Goal: Information Seeking & Learning: Find specific page/section

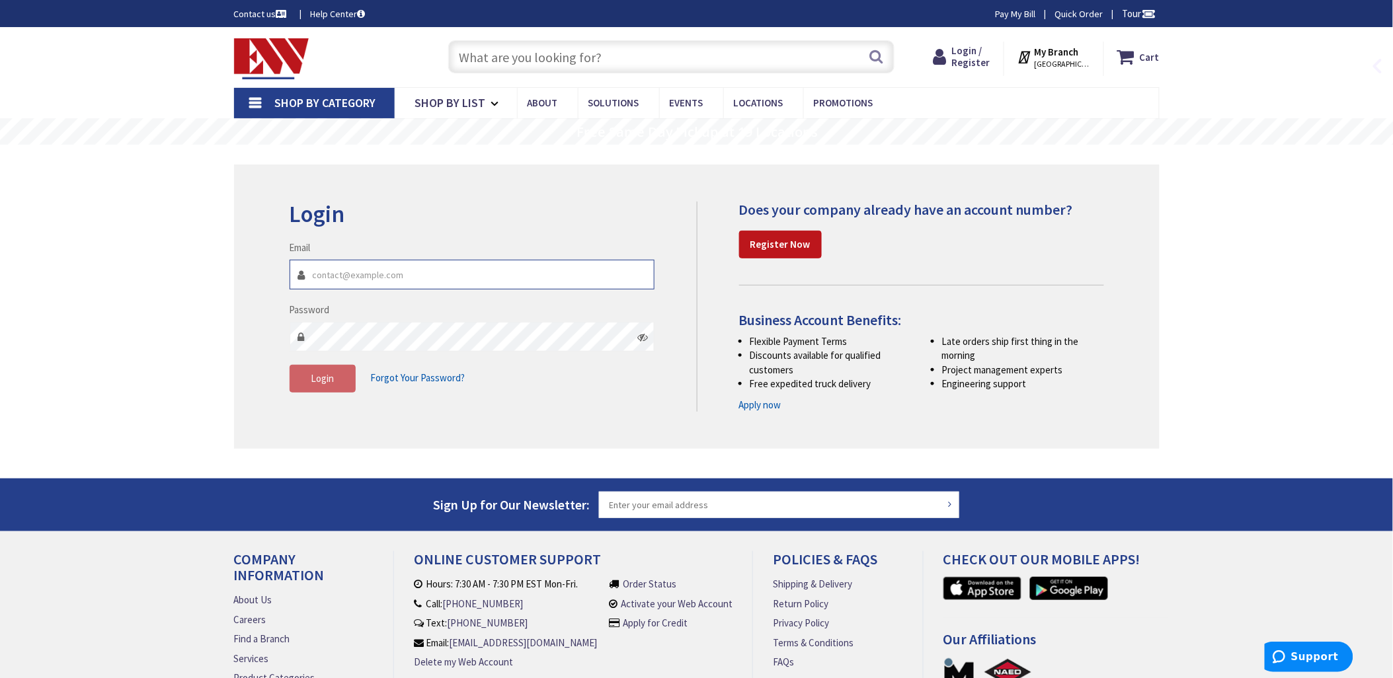
type input "[EMAIL_ADDRESS][DOMAIN_NAME]"
click at [481, 59] on input "text" at bounding box center [671, 56] width 446 height 33
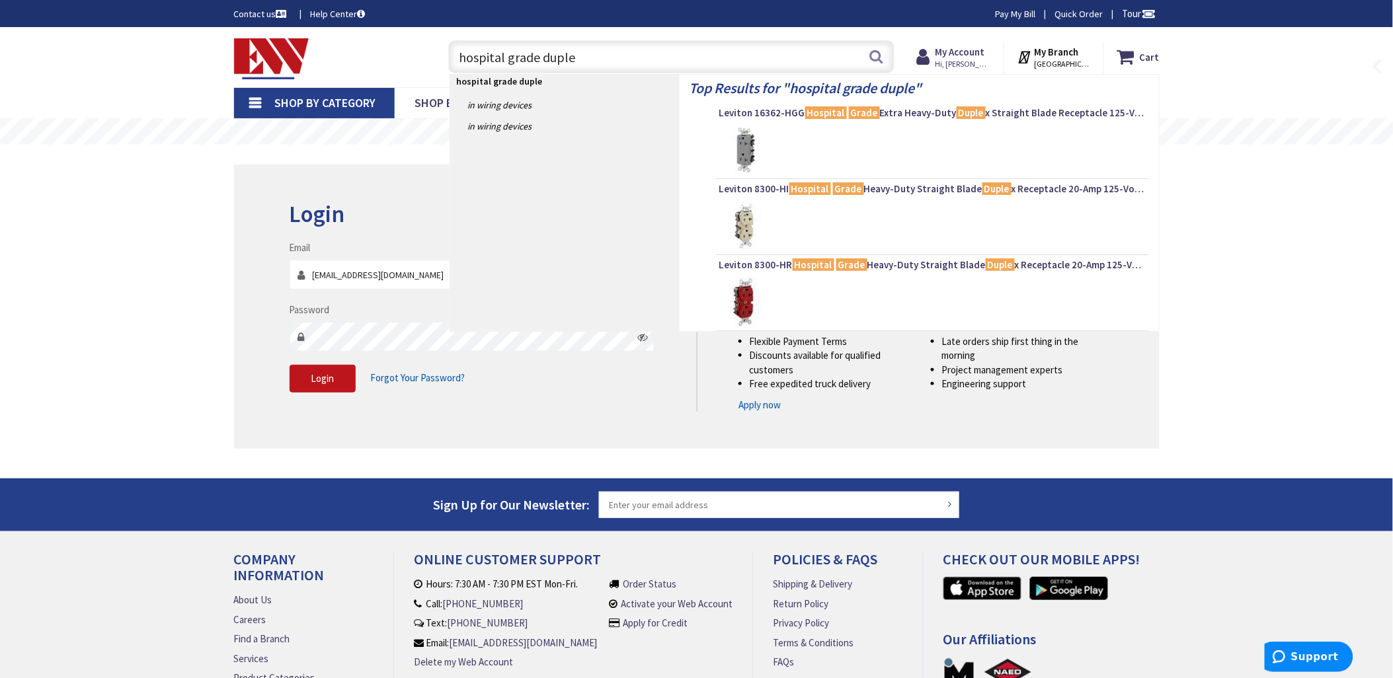
type input "hospital grade duplex"
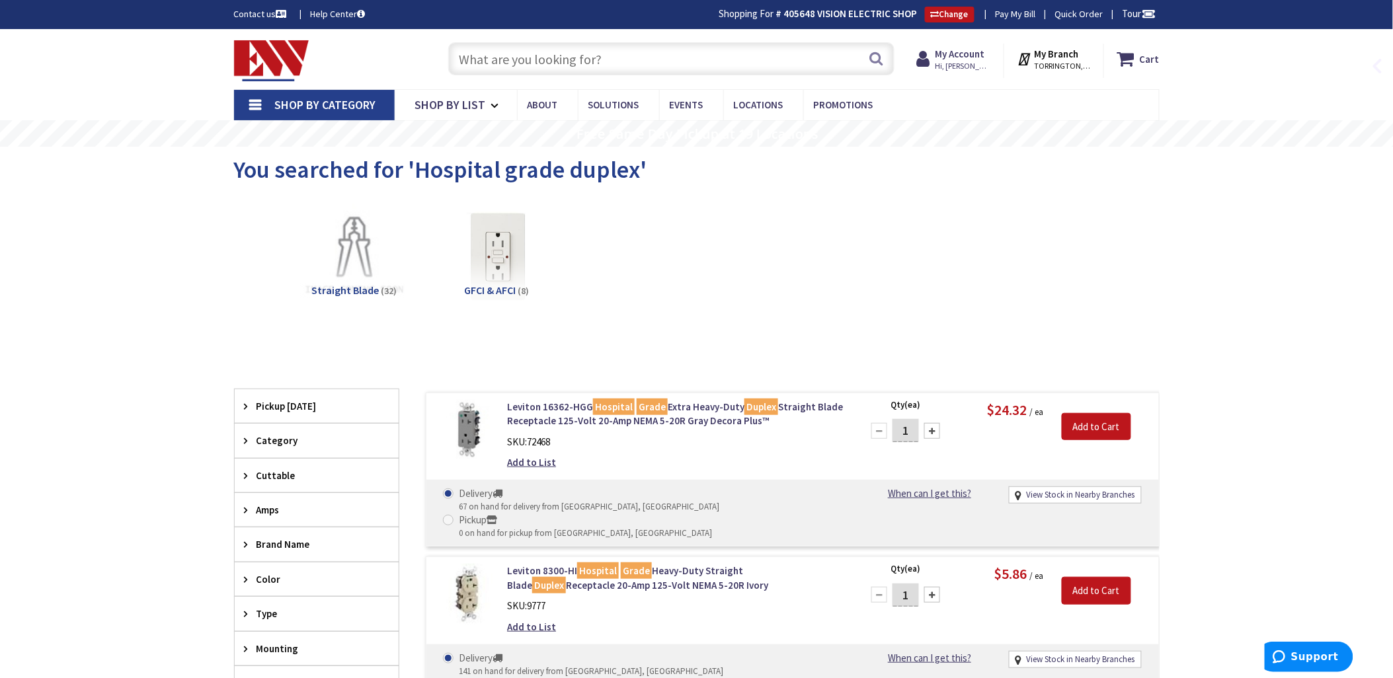
click at [484, 60] on input "text" at bounding box center [671, 58] width 446 height 33
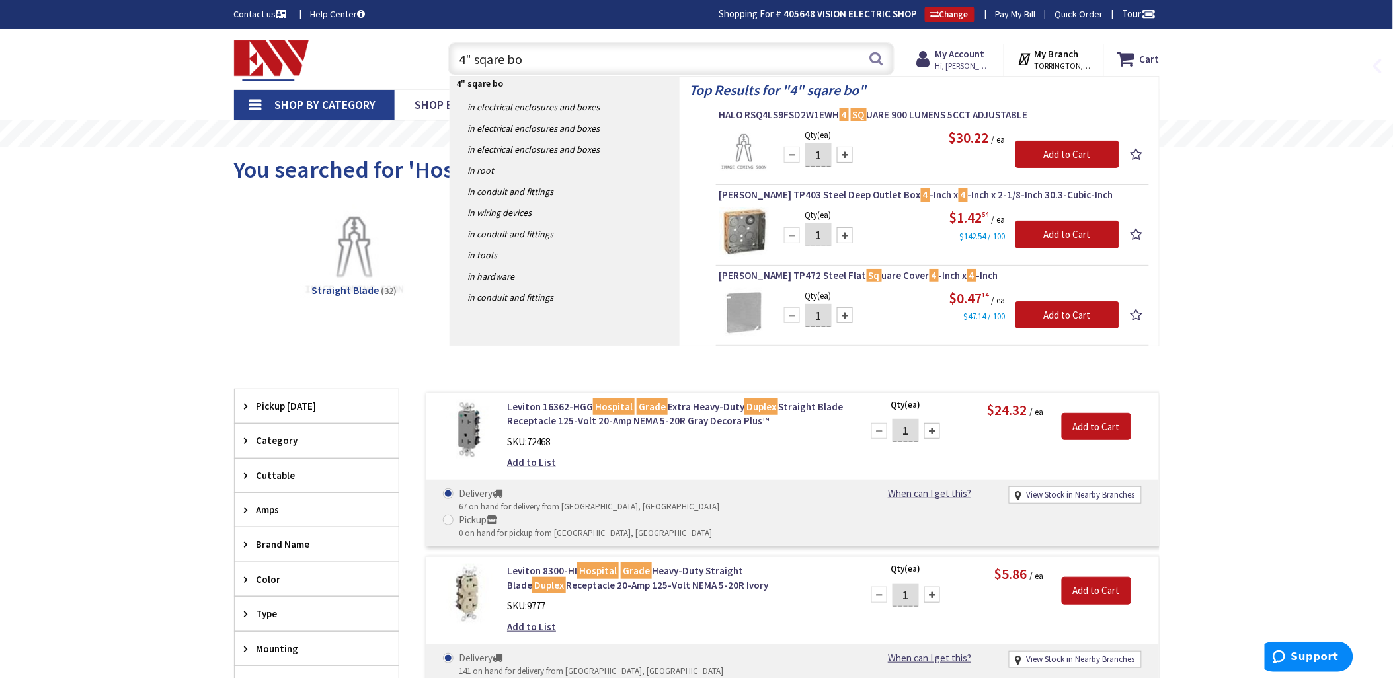
type input "4" sqare box"
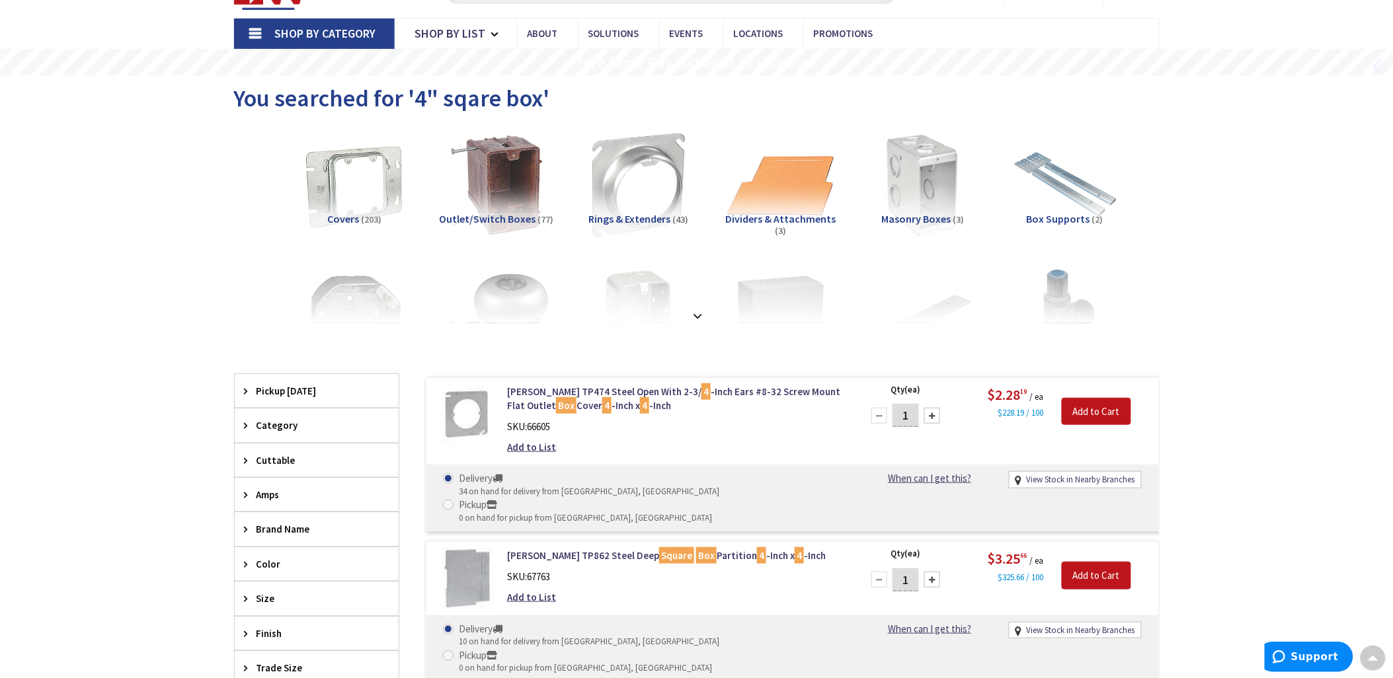
scroll to position [28, 0]
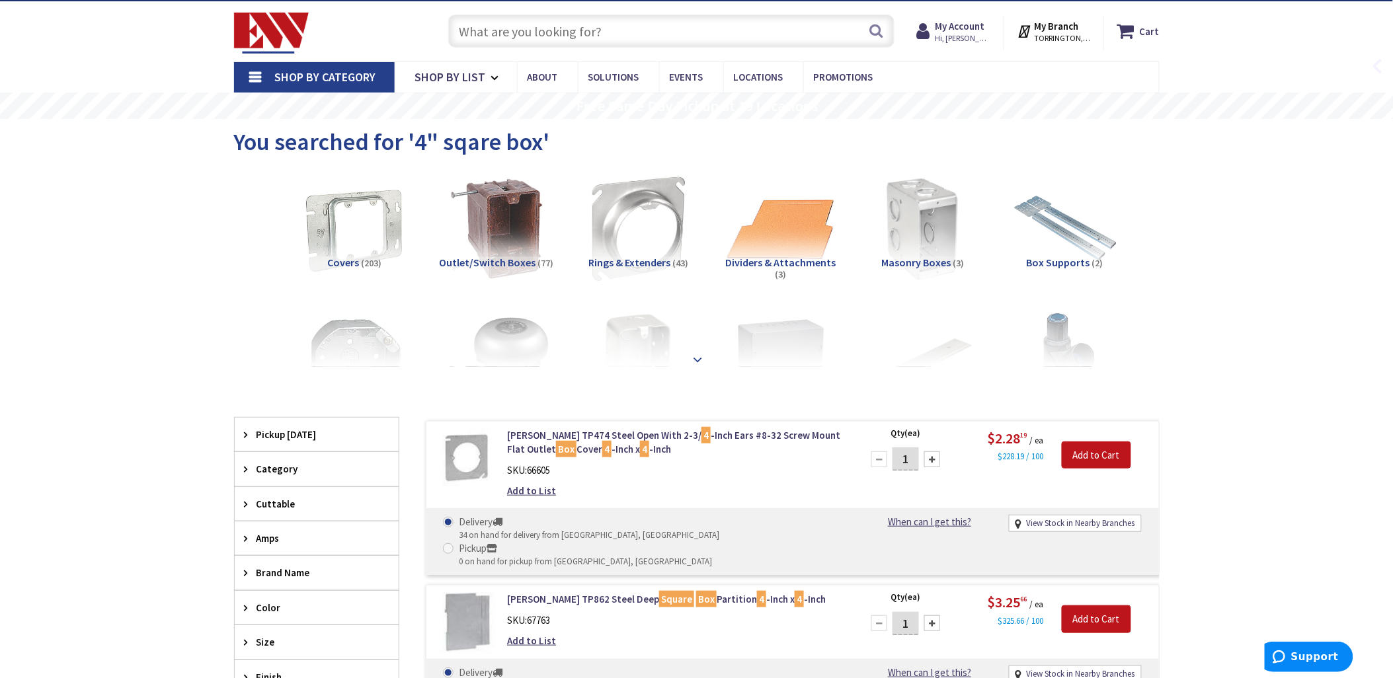
click at [776, 346] on div at bounding box center [696, 330] width 859 height 73
click at [775, 362] on div at bounding box center [696, 330] width 859 height 73
drag, startPoint x: 775, startPoint y: 362, endPoint x: 695, endPoint y: 356, distance: 79.6
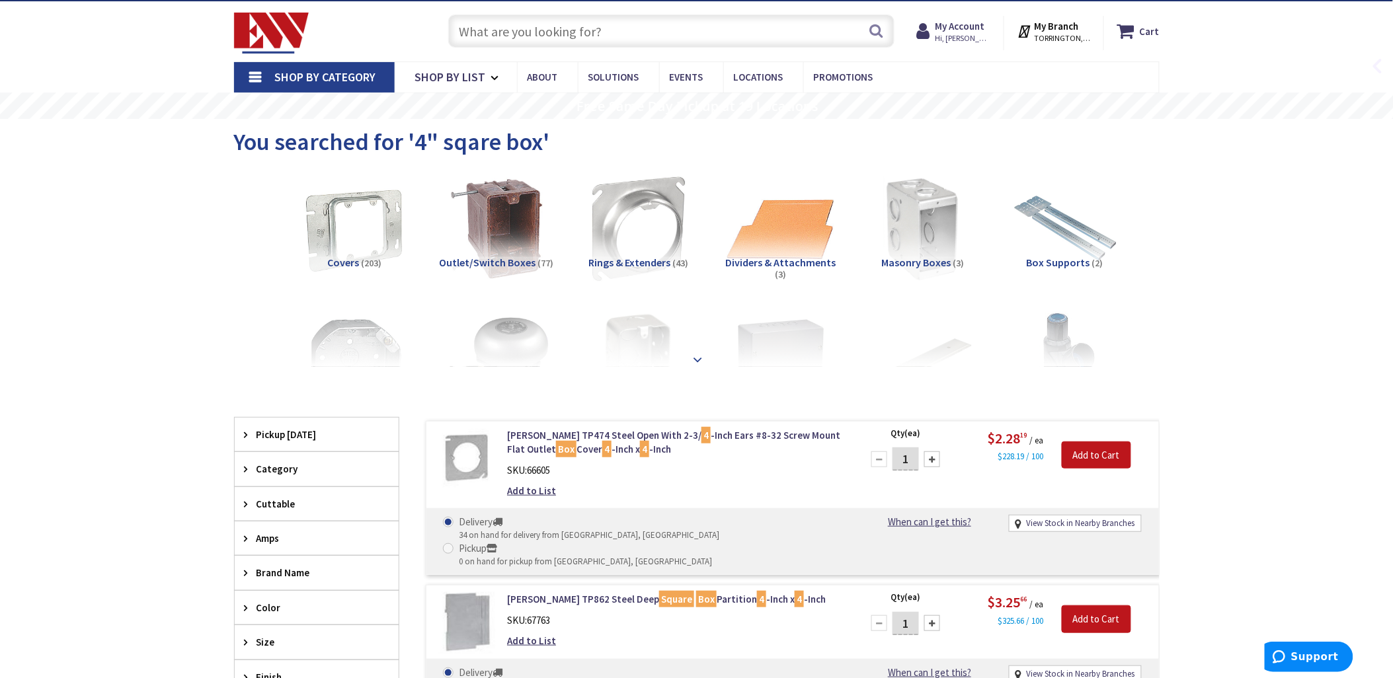
click at [695, 356] on strong at bounding box center [698, 353] width 16 height 15
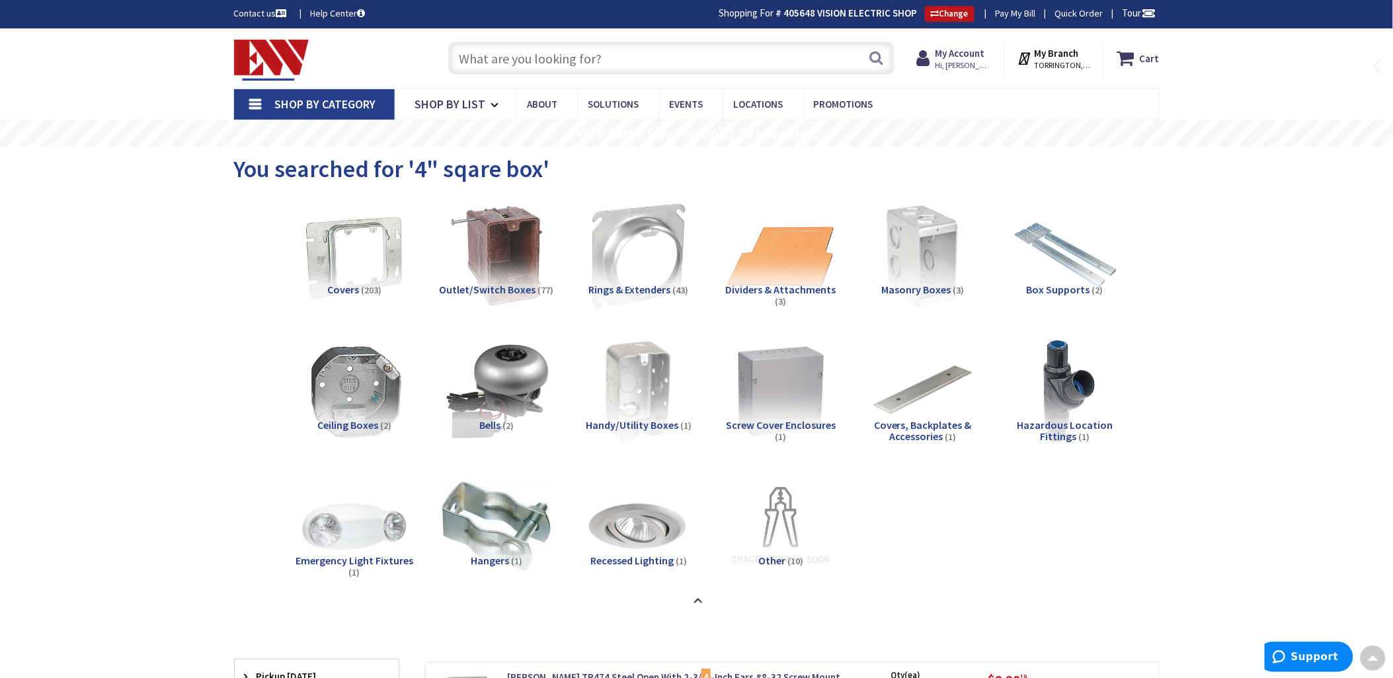
scroll to position [0, 0]
click at [467, 53] on input "text" at bounding box center [671, 58] width 446 height 33
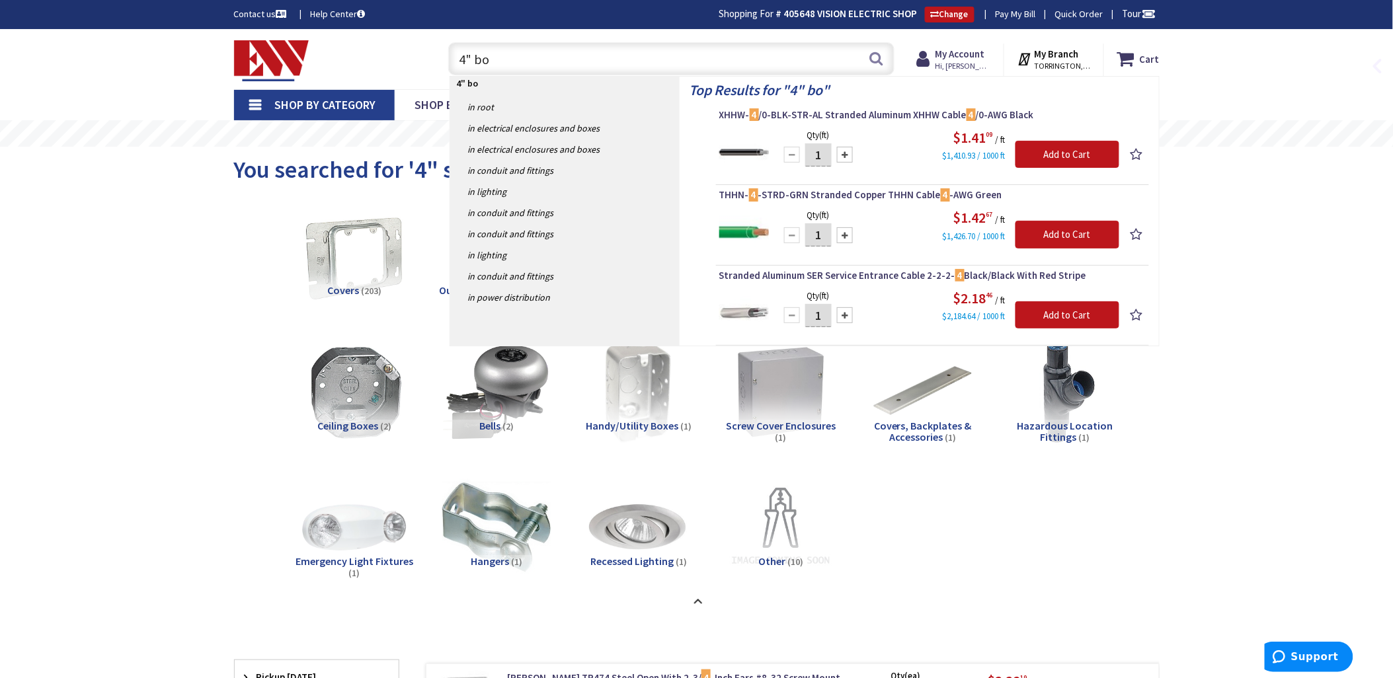
type input "4" box"
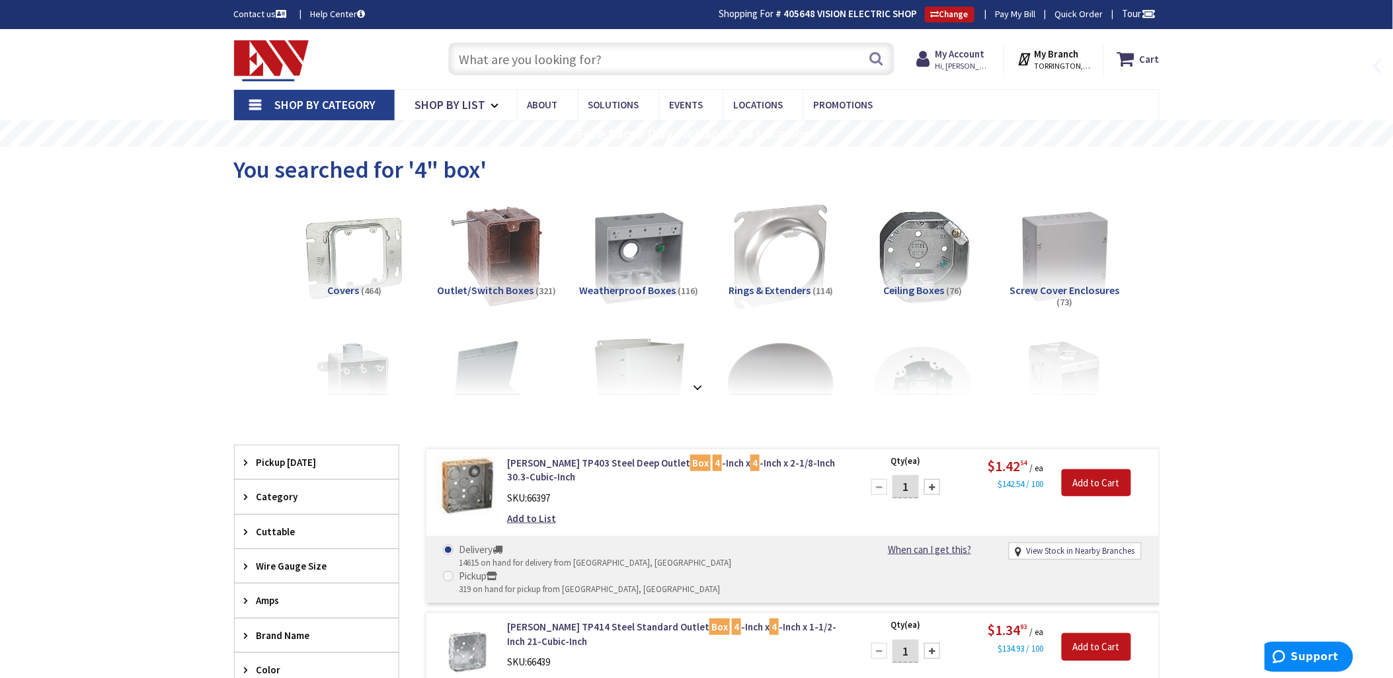
drag, startPoint x: 448, startPoint y: 48, endPoint x: 457, endPoint y: 56, distance: 11.8
click at [457, 56] on input "text" at bounding box center [671, 58] width 446 height 33
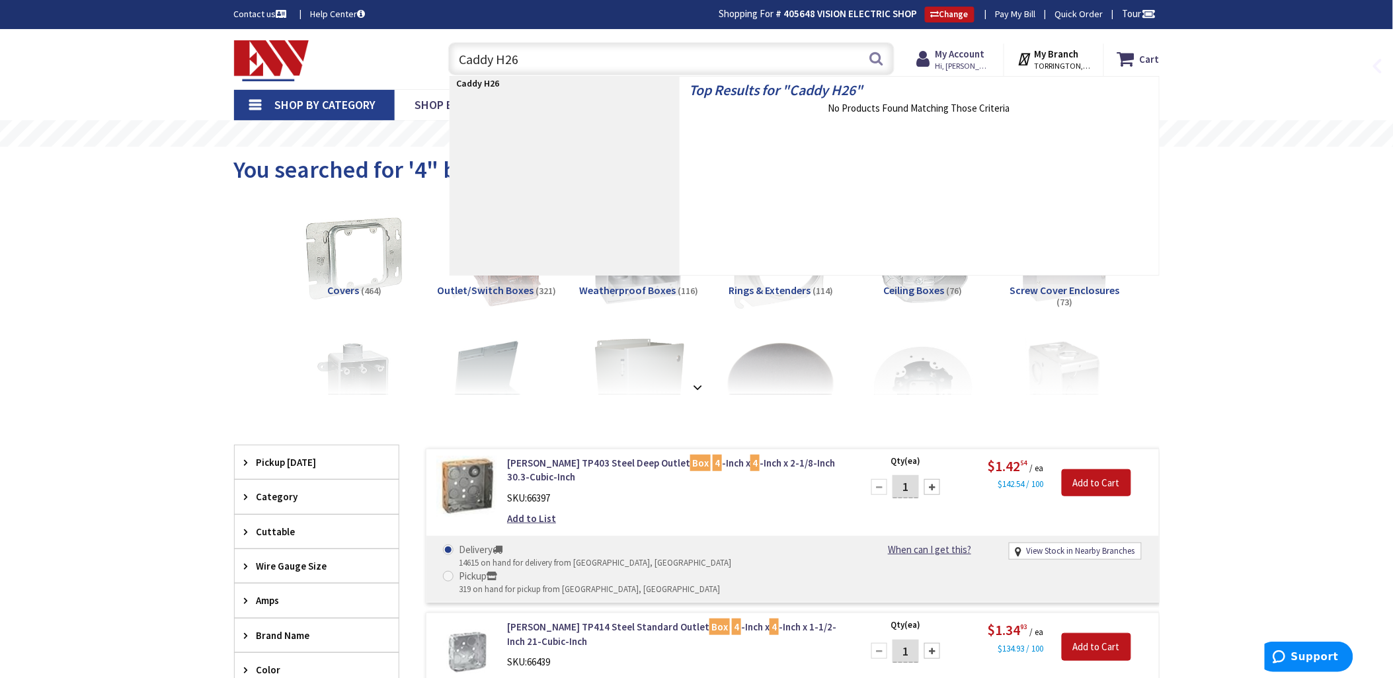
click at [502, 59] on input "Caddy H26" at bounding box center [671, 58] width 446 height 33
click at [513, 58] on input "Caddy H26" at bounding box center [671, 58] width 446 height 33
type input "Caddy H6"
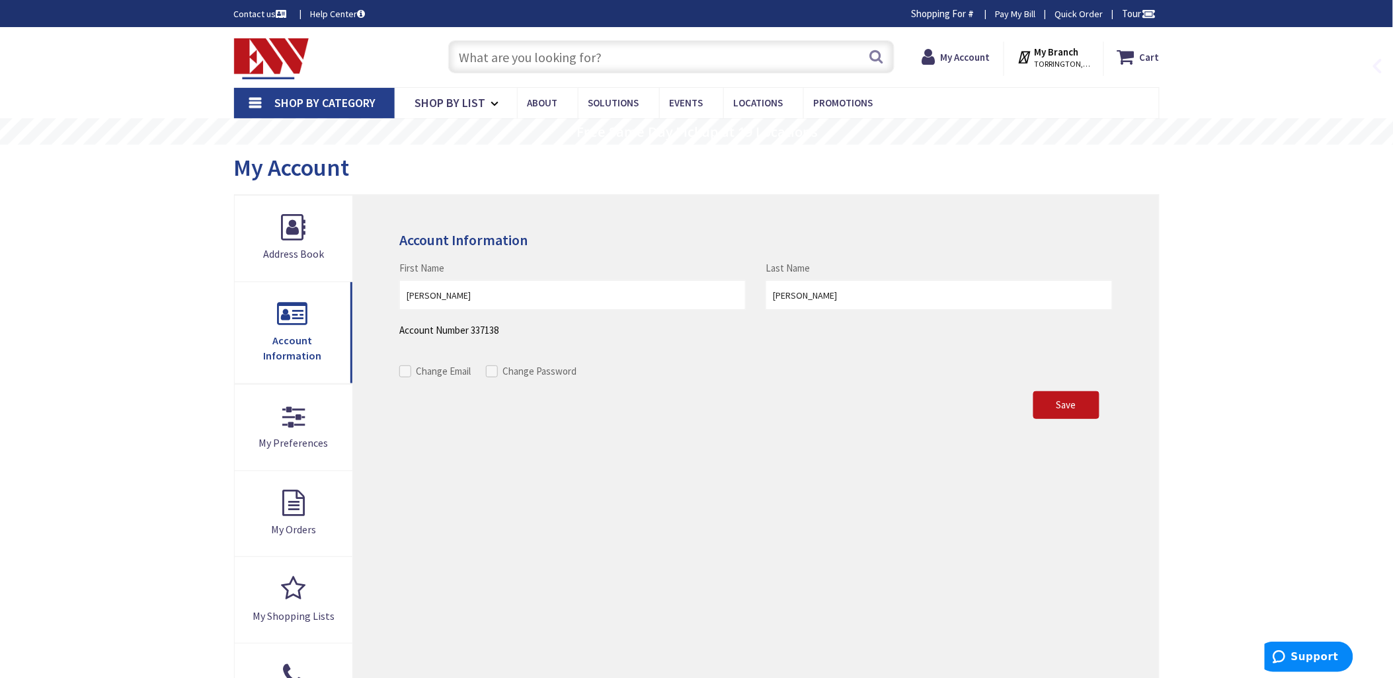
click at [469, 56] on input "text" at bounding box center [671, 56] width 446 height 33
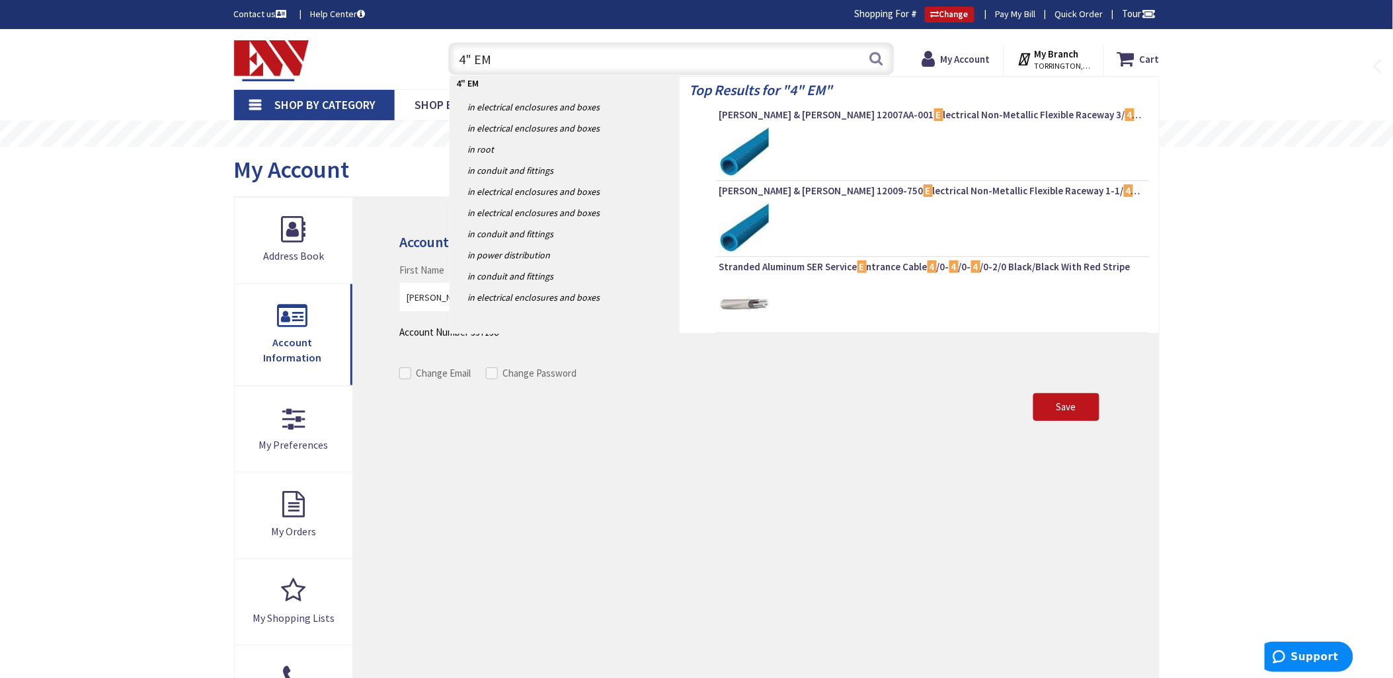
type input "4" EMT"
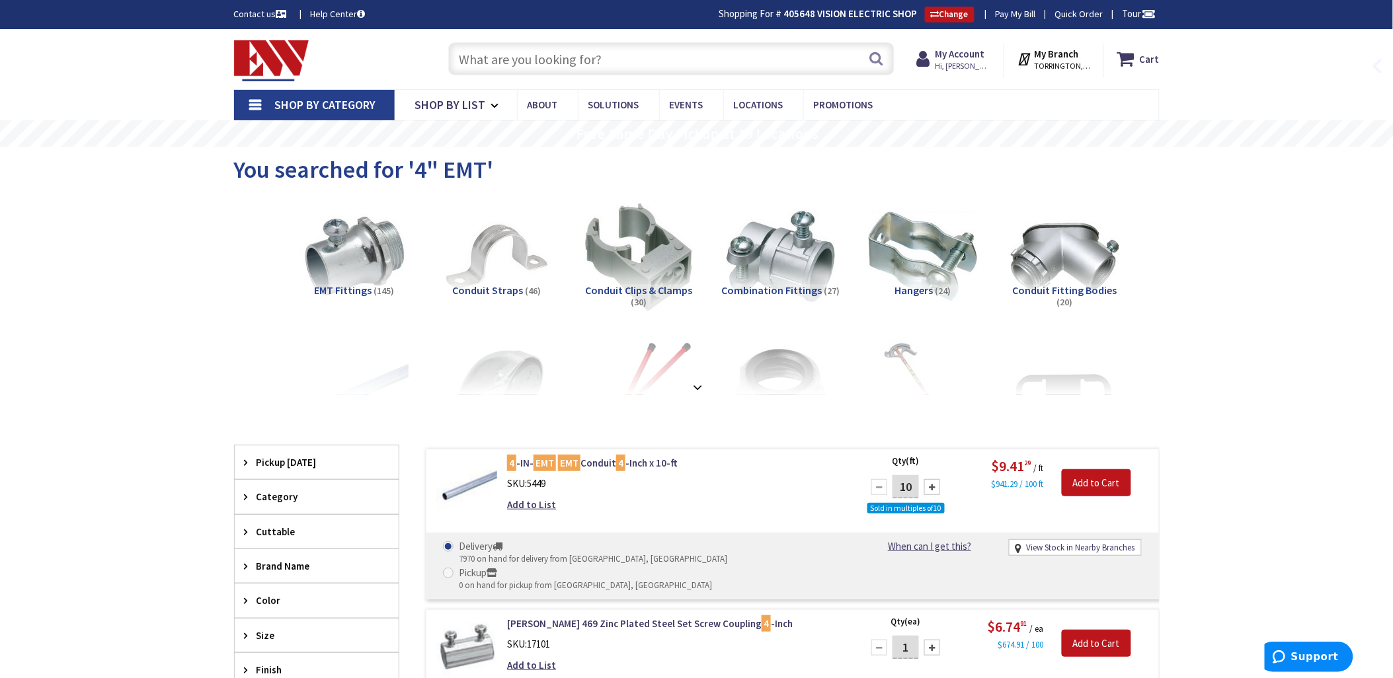
click at [469, 61] on input "text" at bounding box center [671, 58] width 446 height 33
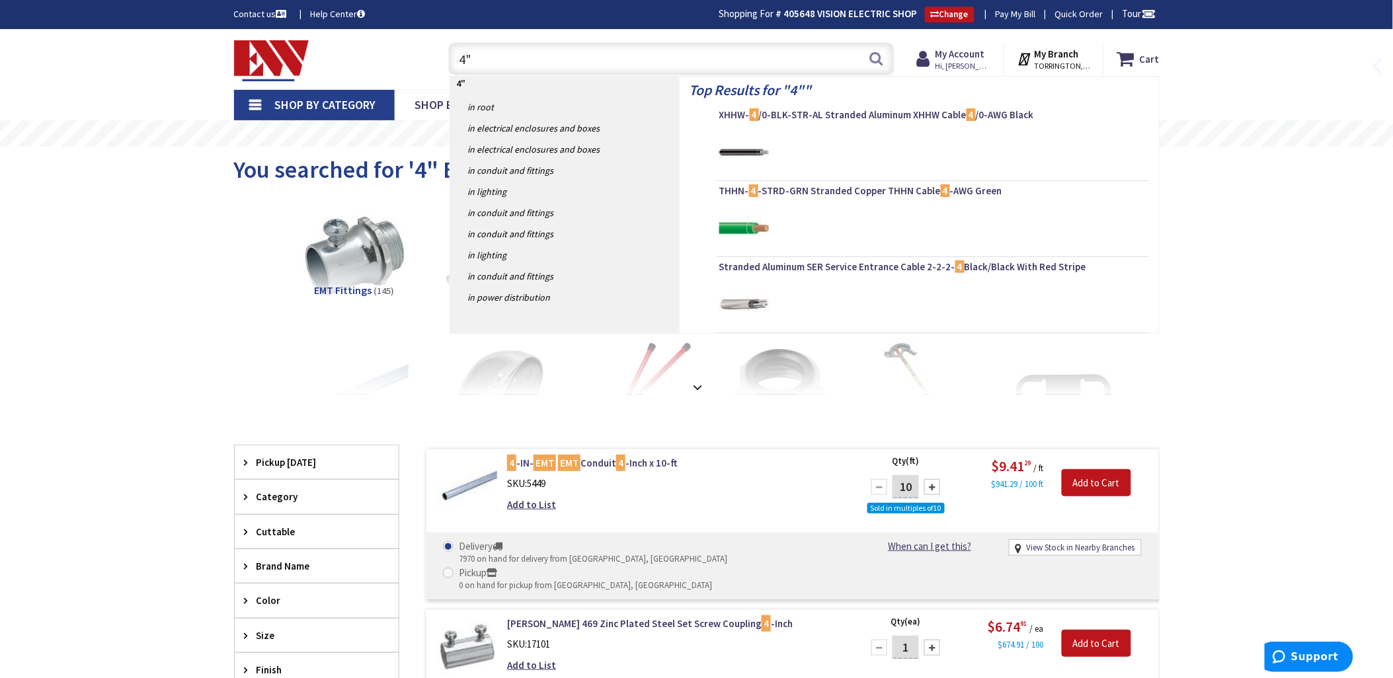
type input "4""
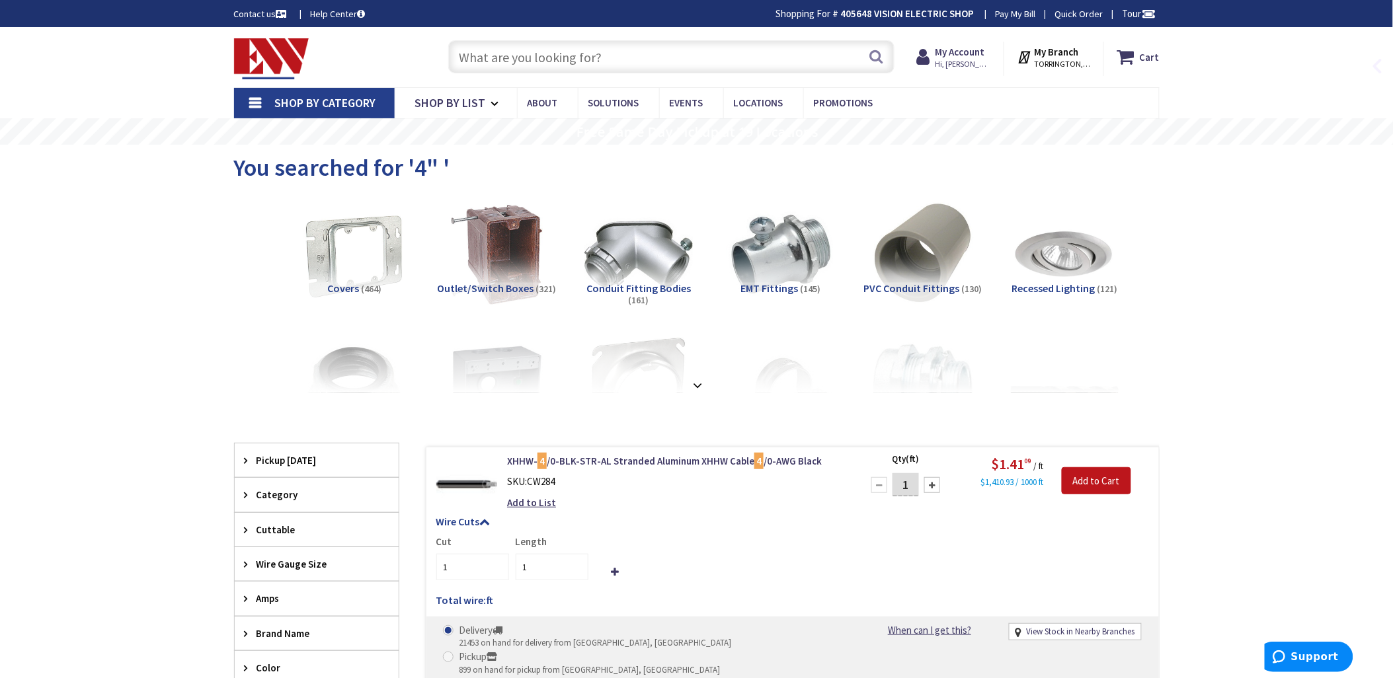
click at [470, 56] on input "text" at bounding box center [671, 56] width 446 height 33
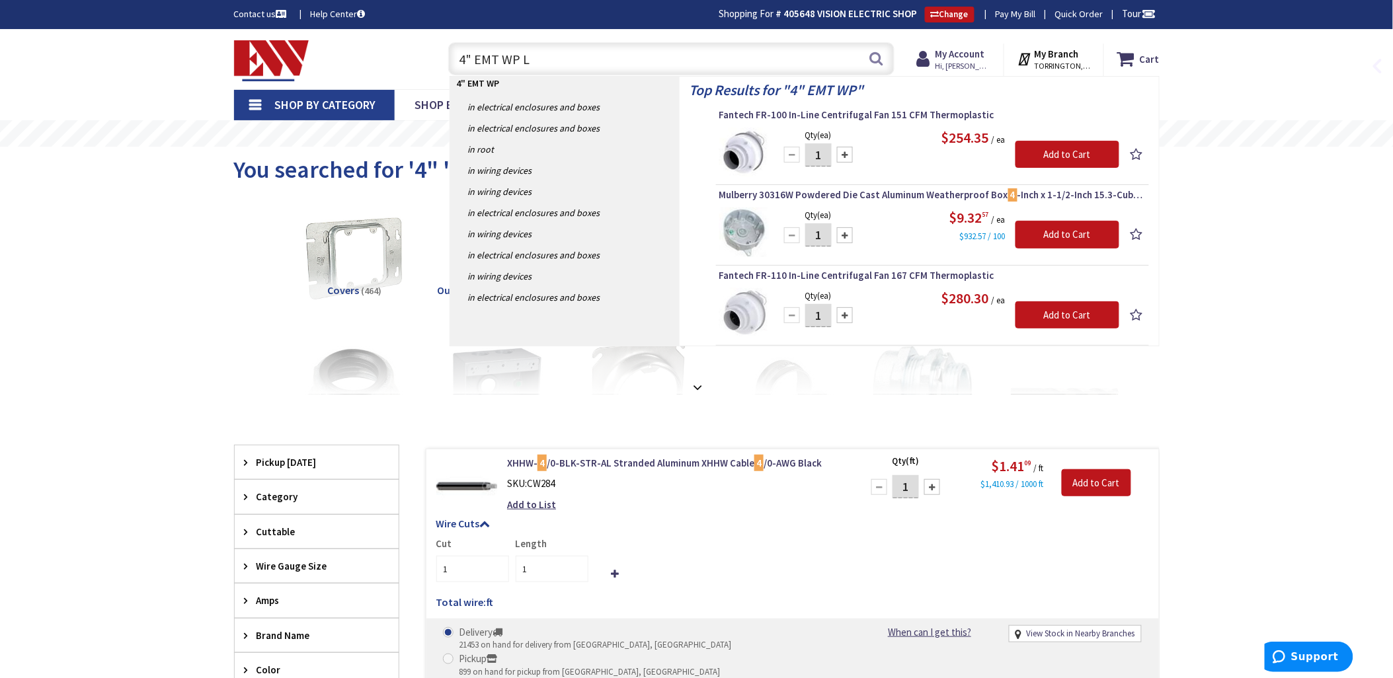
type input "4" EMT WP LB"
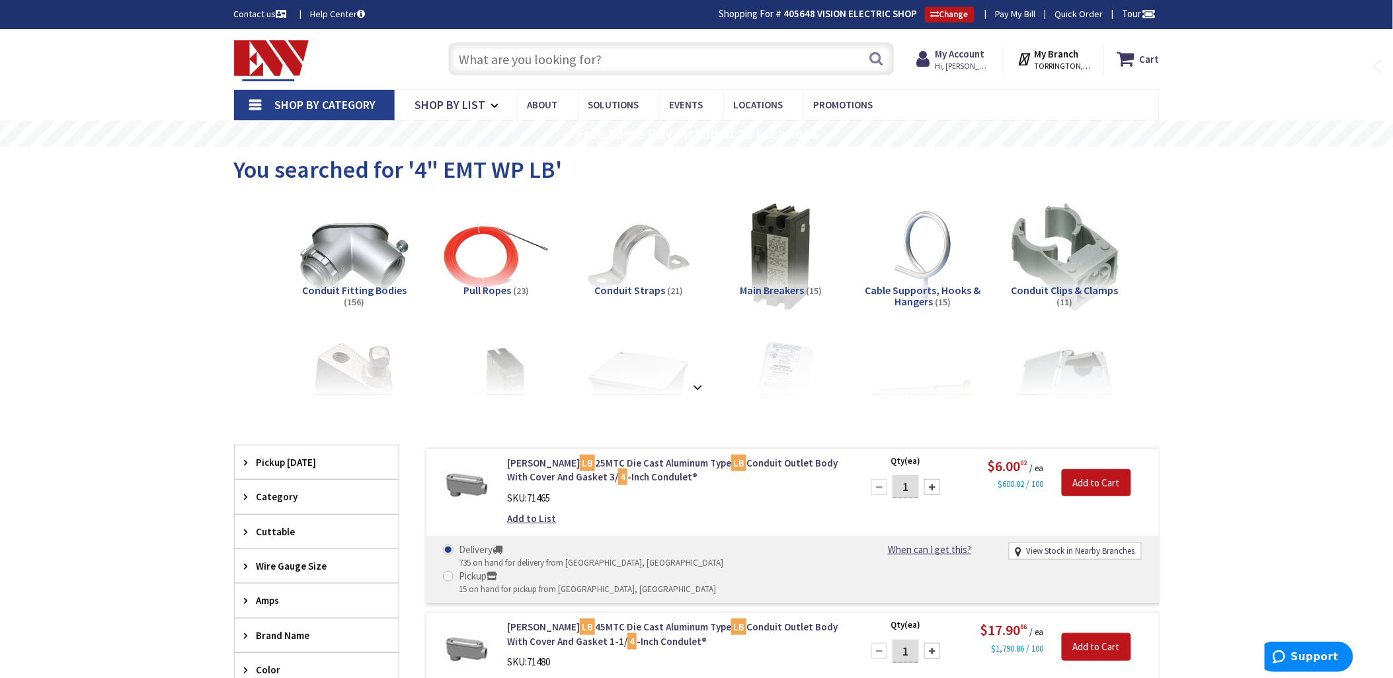
drag, startPoint x: 485, startPoint y: 60, endPoint x: 531, endPoint y: 73, distance: 48.1
click at [485, 60] on input "text" at bounding box center [671, 58] width 446 height 33
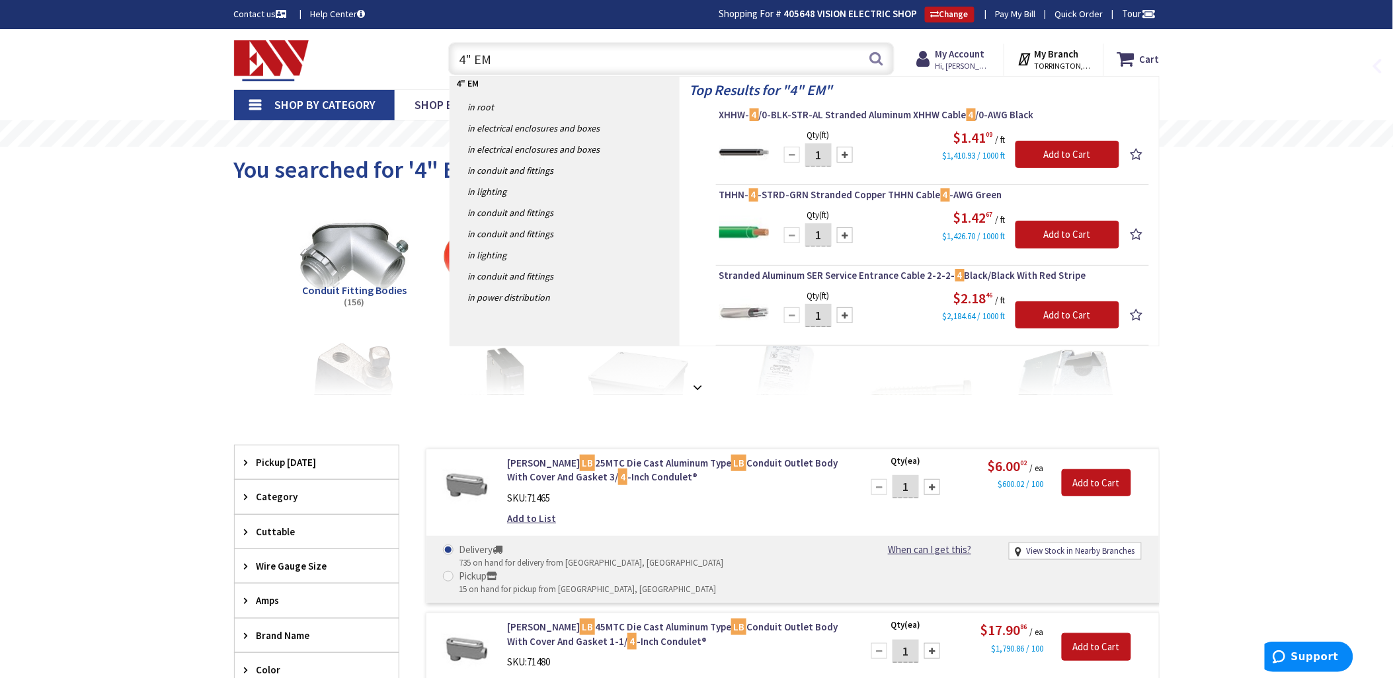
type input "4" EMT"
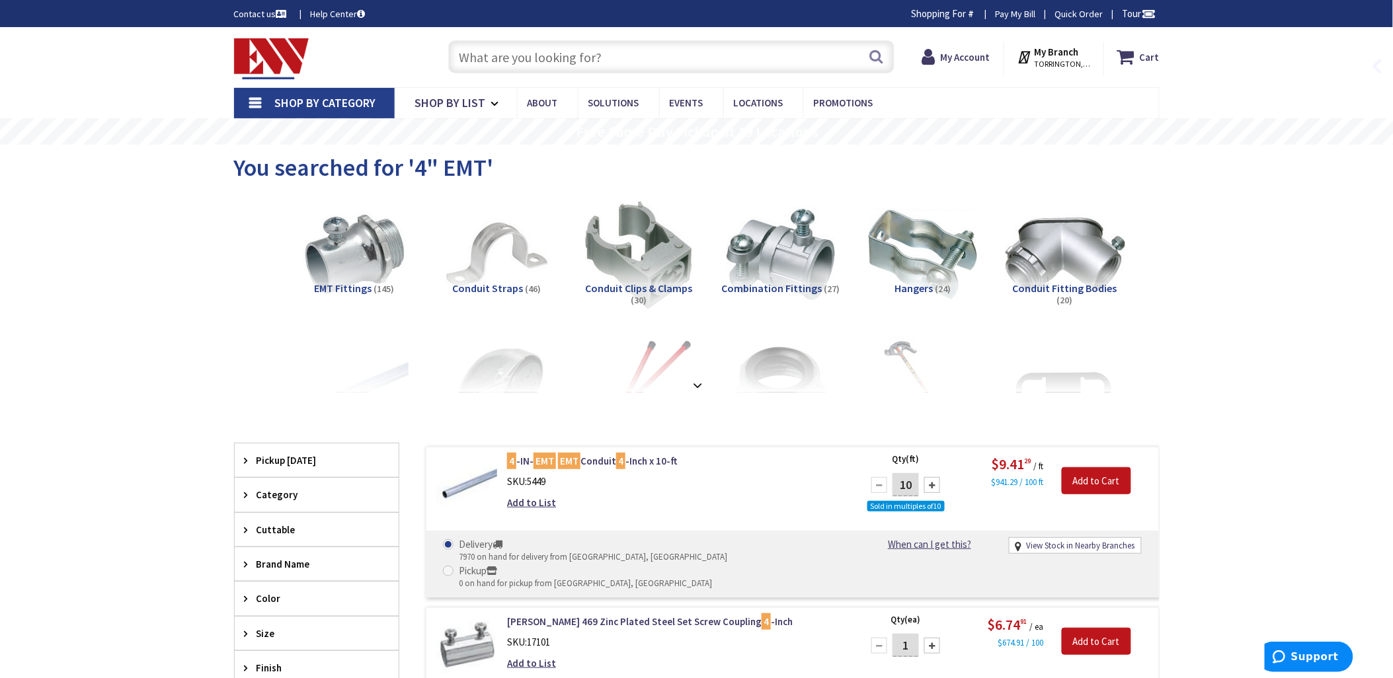
click at [1061, 243] on img at bounding box center [1065, 255] width 120 height 120
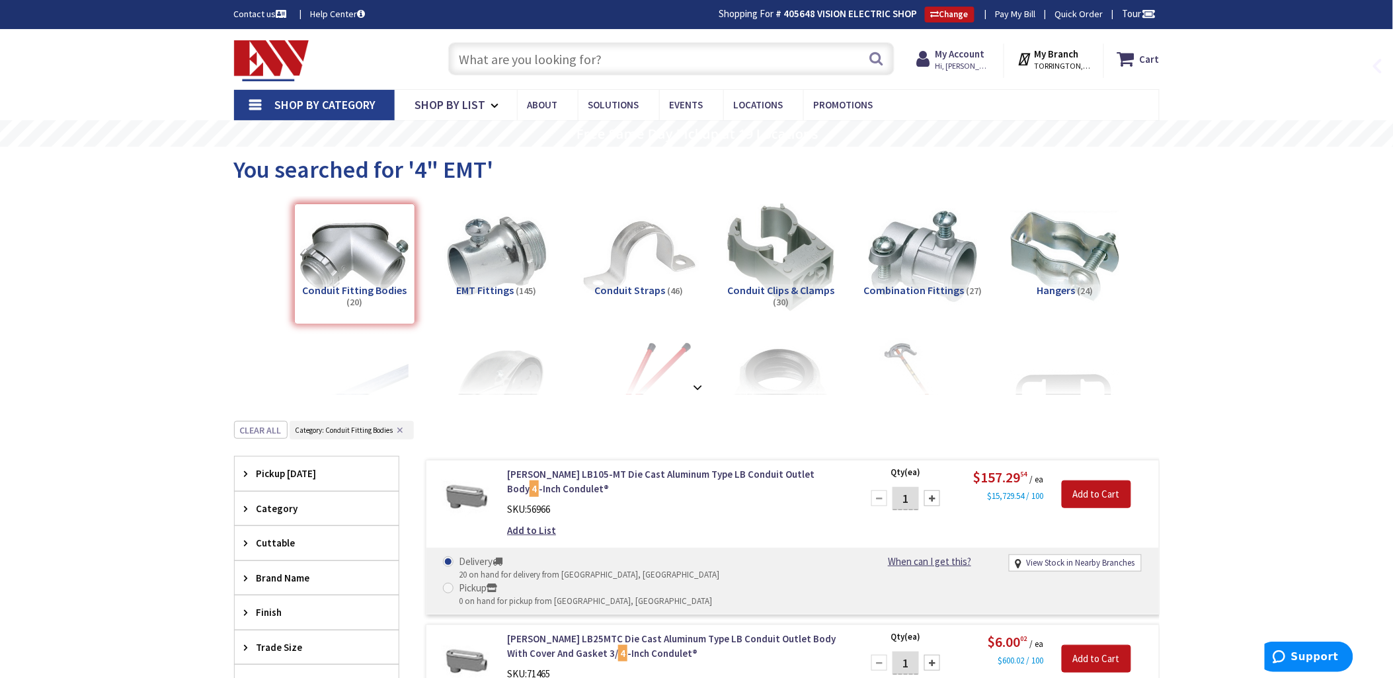
click at [642, 249] on img at bounding box center [638, 257] width 120 height 120
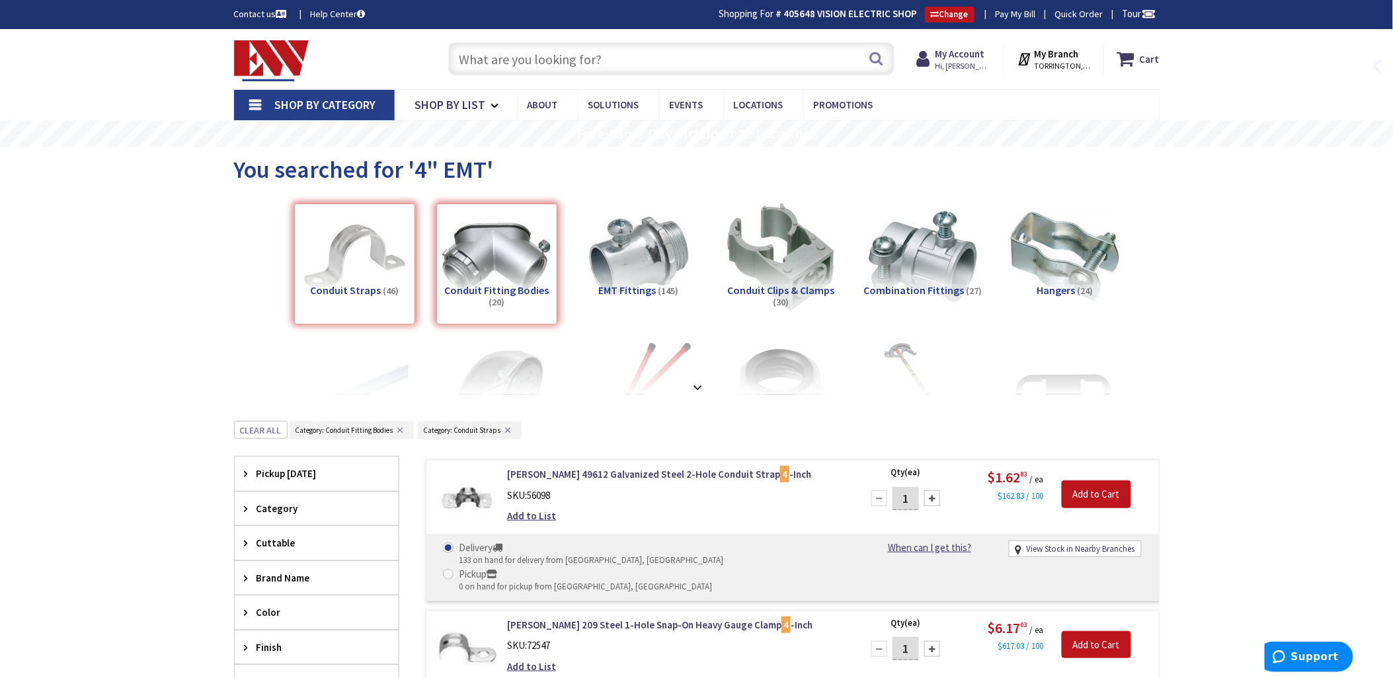
click at [474, 63] on input "text" at bounding box center [671, 58] width 446 height 33
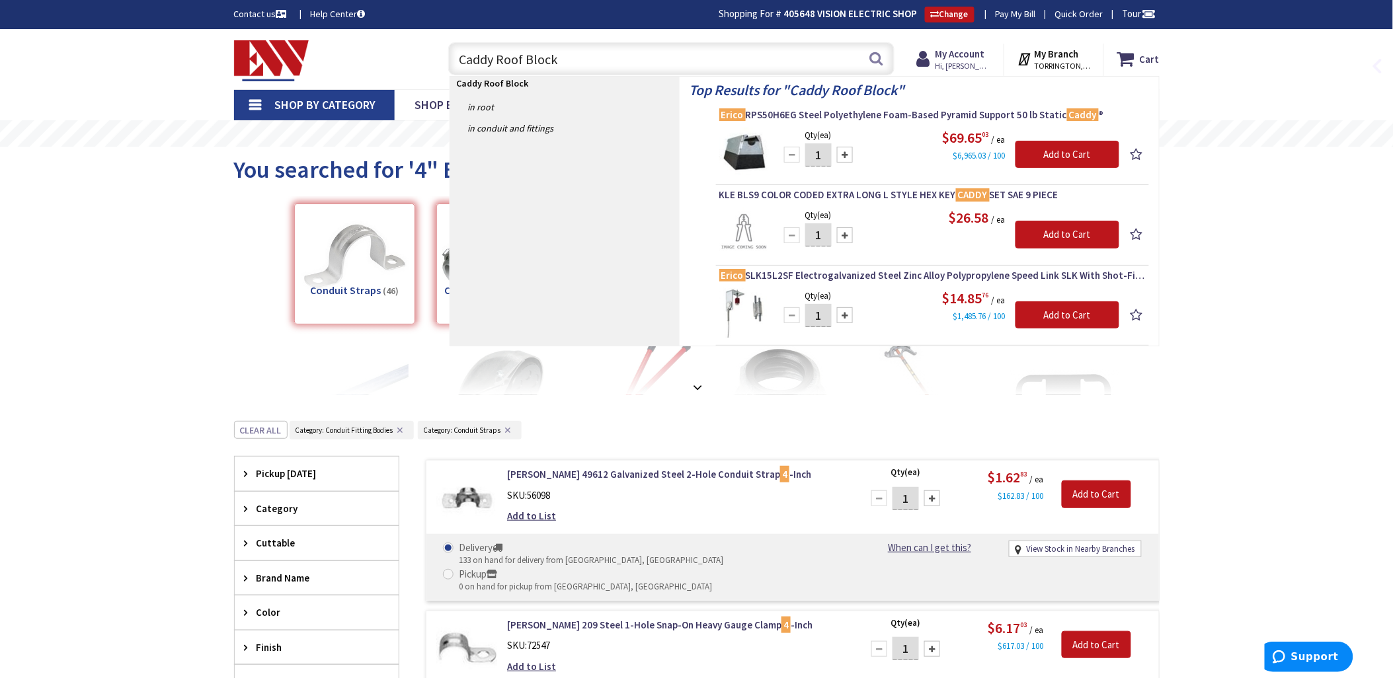
type input "Caddy Roof Blocks"
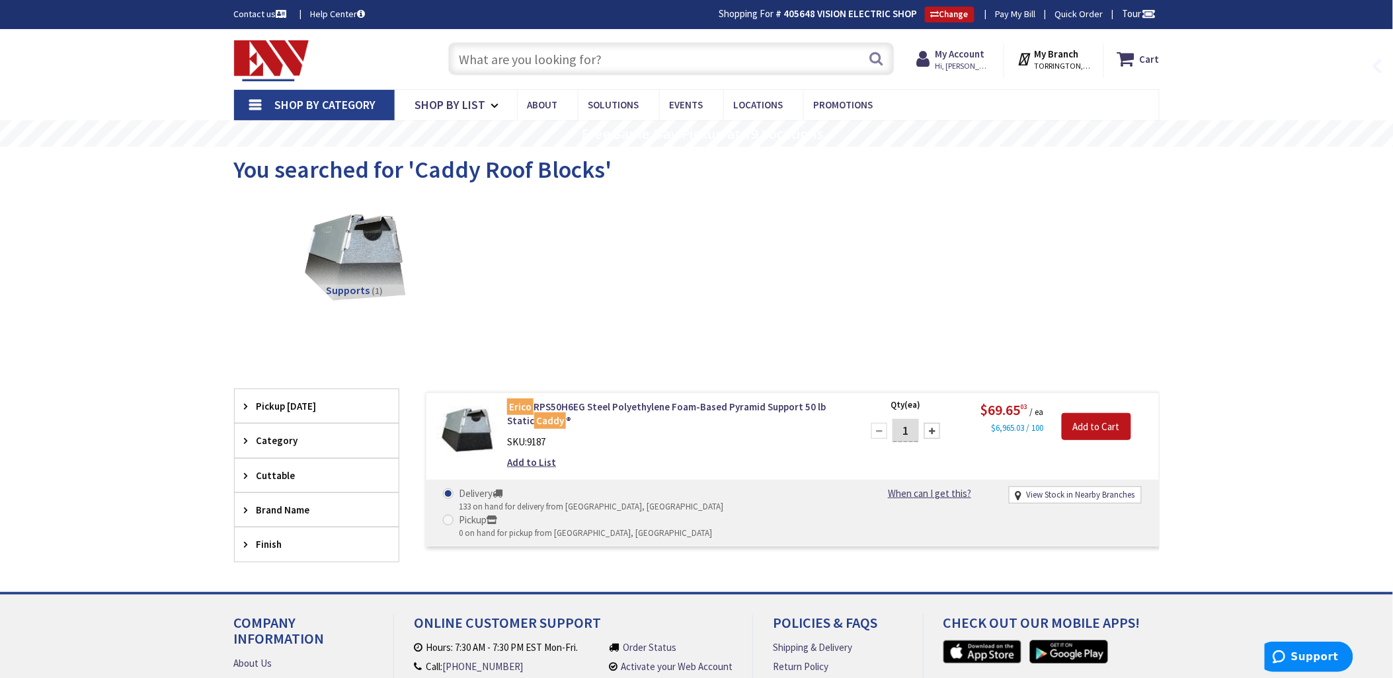
drag, startPoint x: 487, startPoint y: 63, endPoint x: 505, endPoint y: 67, distance: 19.1
click at [487, 63] on input "text" at bounding box center [671, 58] width 446 height 33
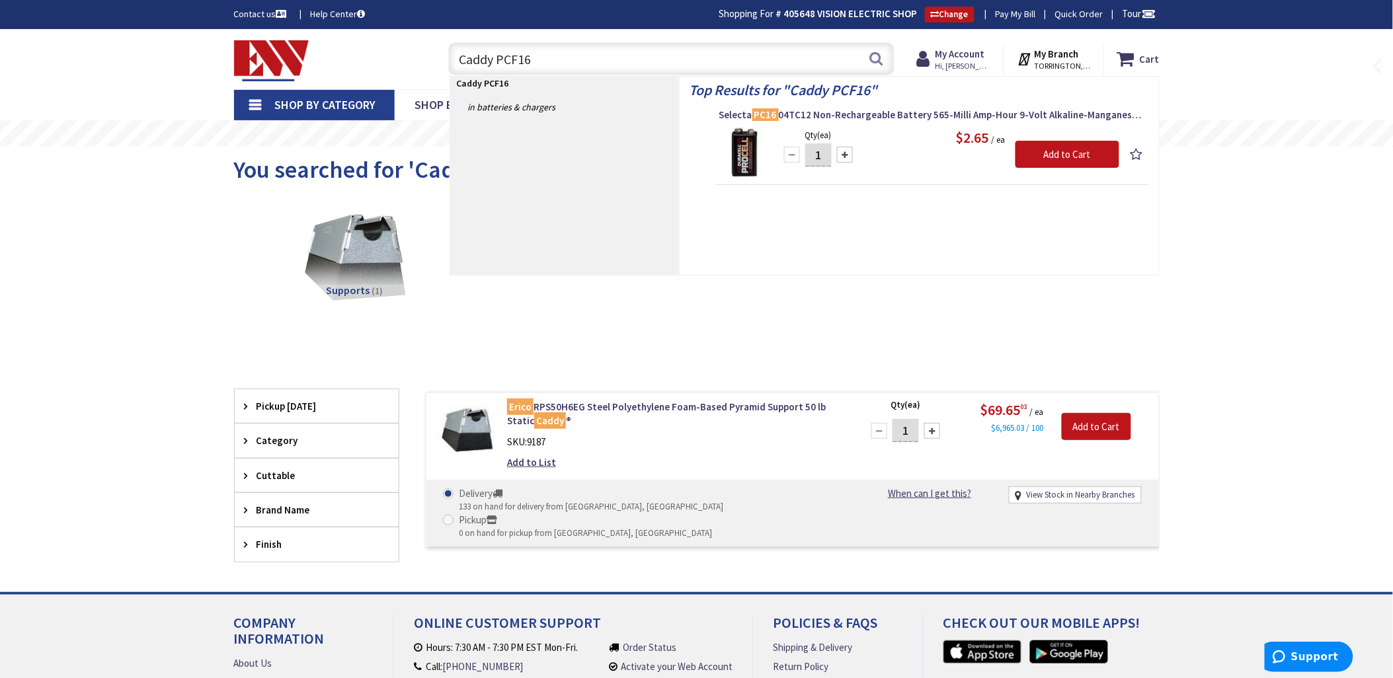
type input "Caddy PCF16D"
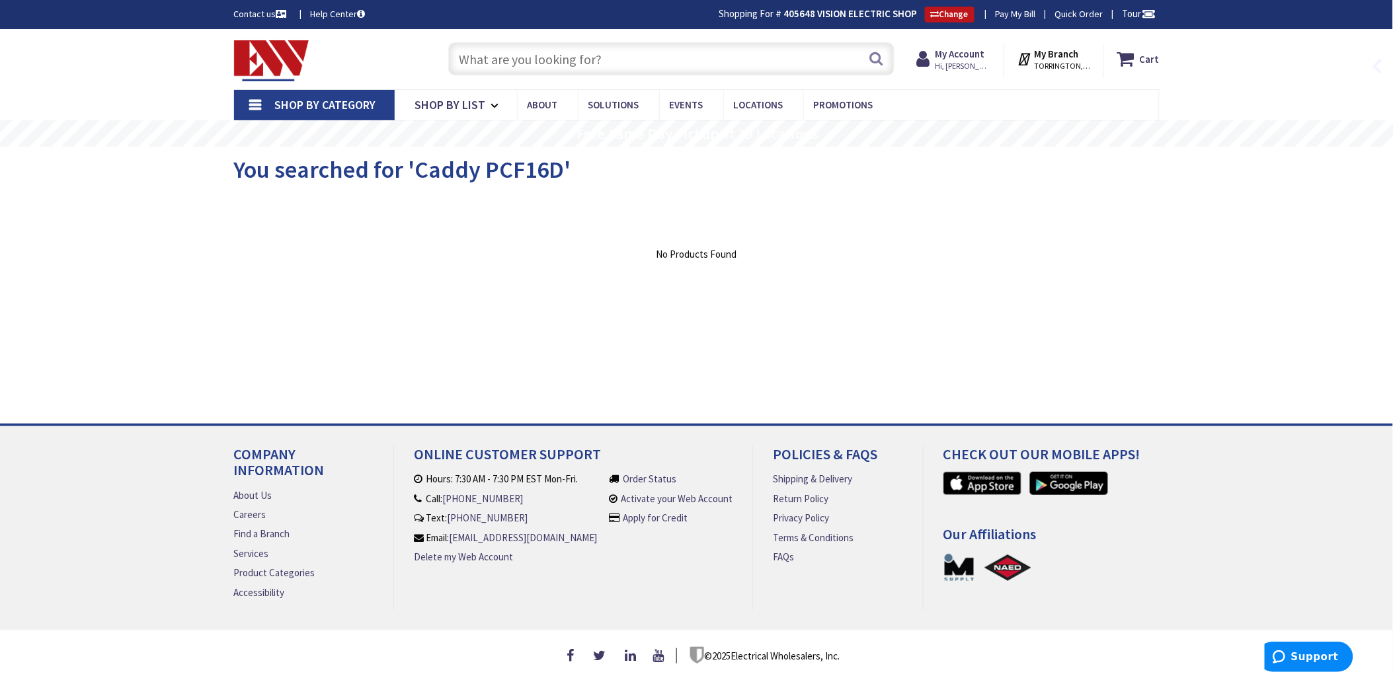
click at [469, 61] on input "text" at bounding box center [671, 58] width 446 height 33
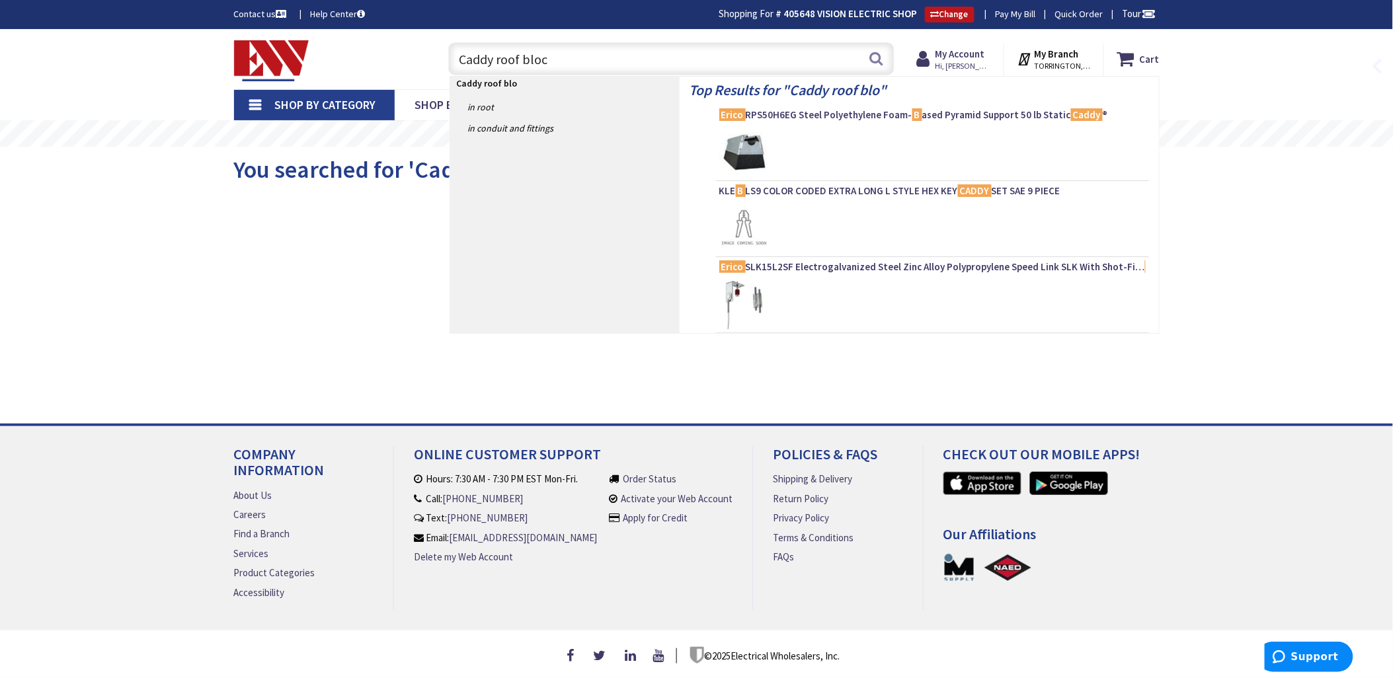
type input "Caddy roof block"
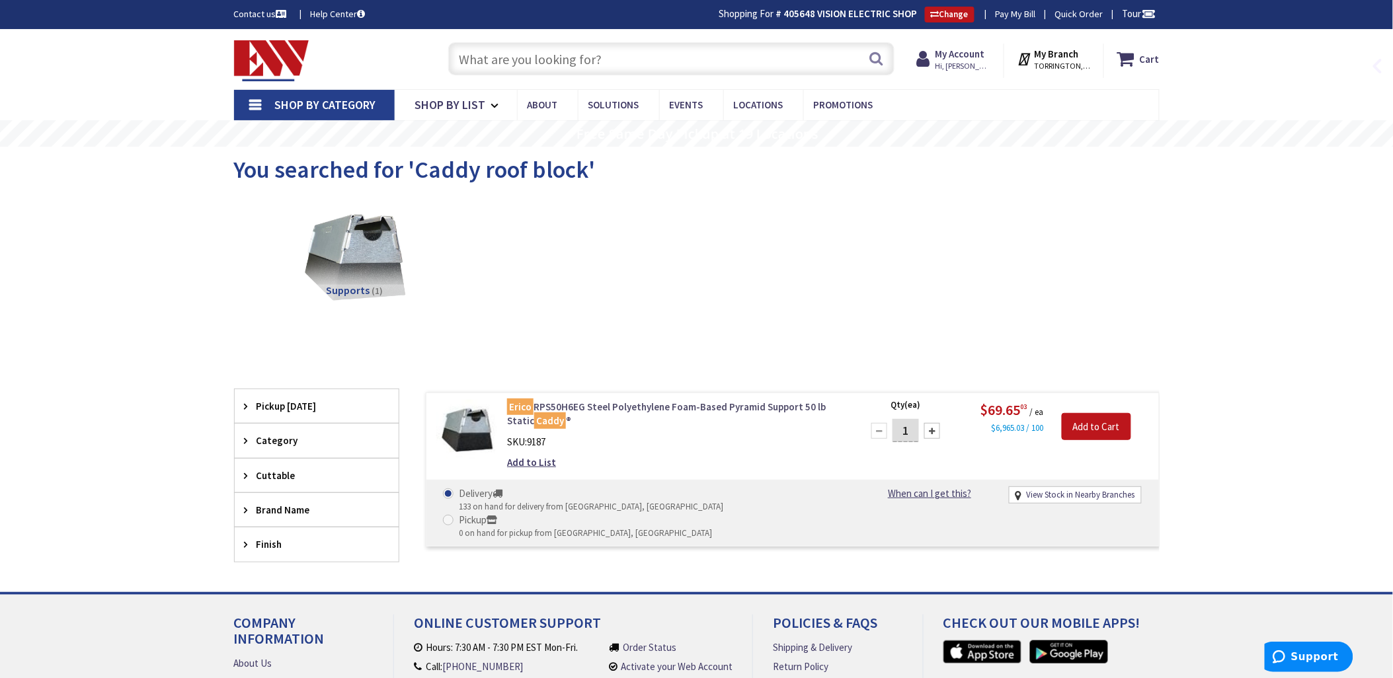
click at [676, 405] on link "Erico RPS50H6EG Steel Polyethylene Foam-Based Pyramid Support 50 lb Static Cadd…" at bounding box center [675, 414] width 336 height 28
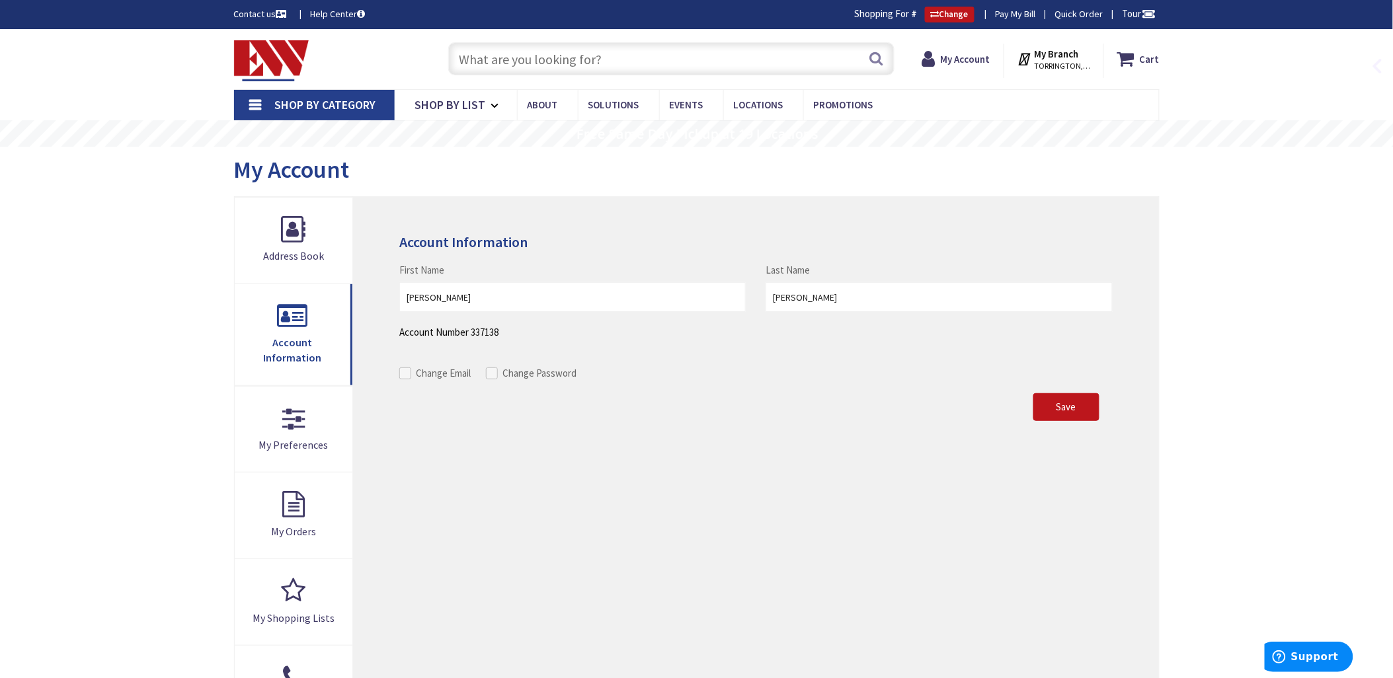
click at [487, 58] on input "text" at bounding box center [671, 58] width 446 height 33
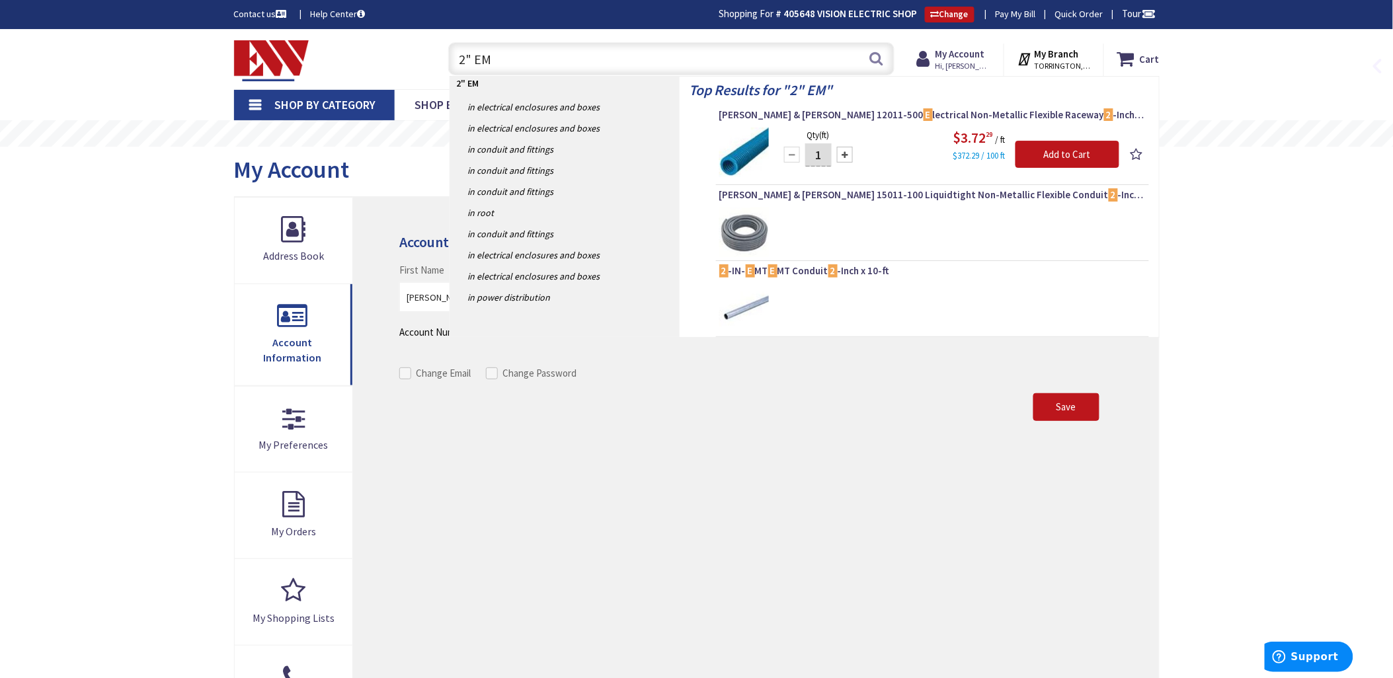
type input "2" EMT"
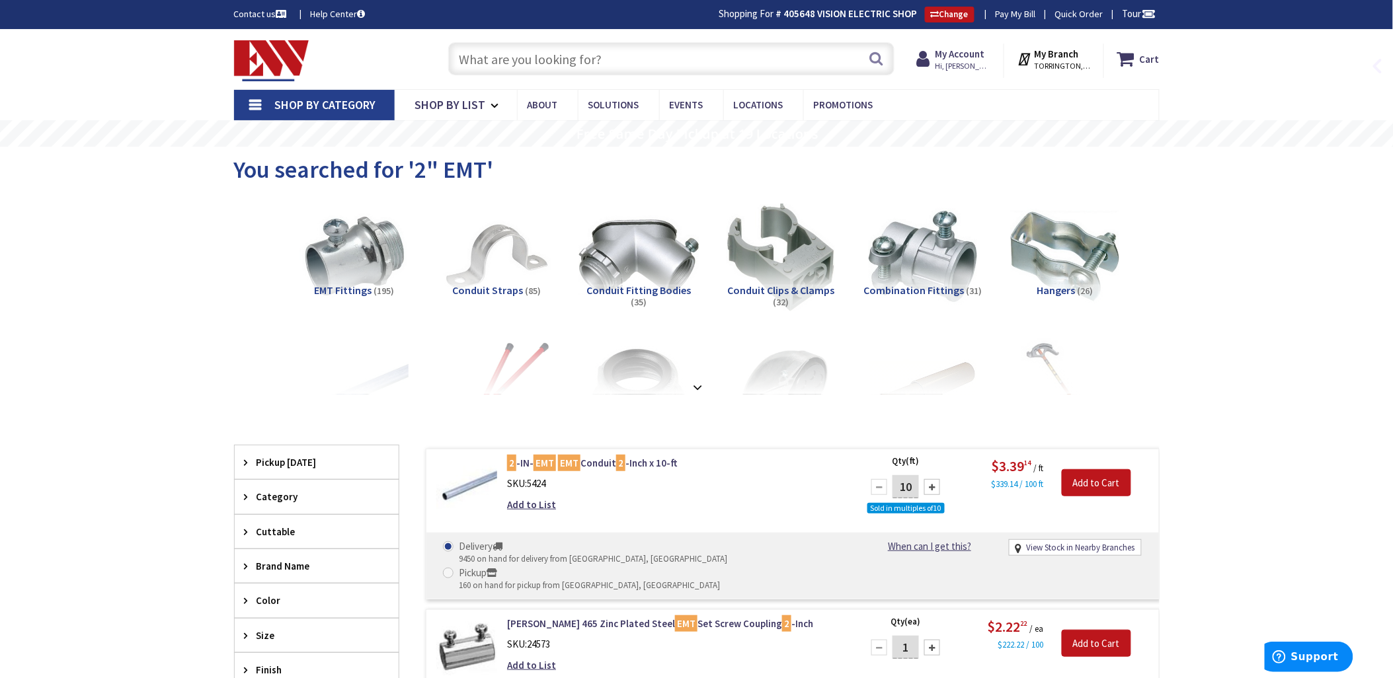
click at [643, 242] on img at bounding box center [638, 257] width 120 height 120
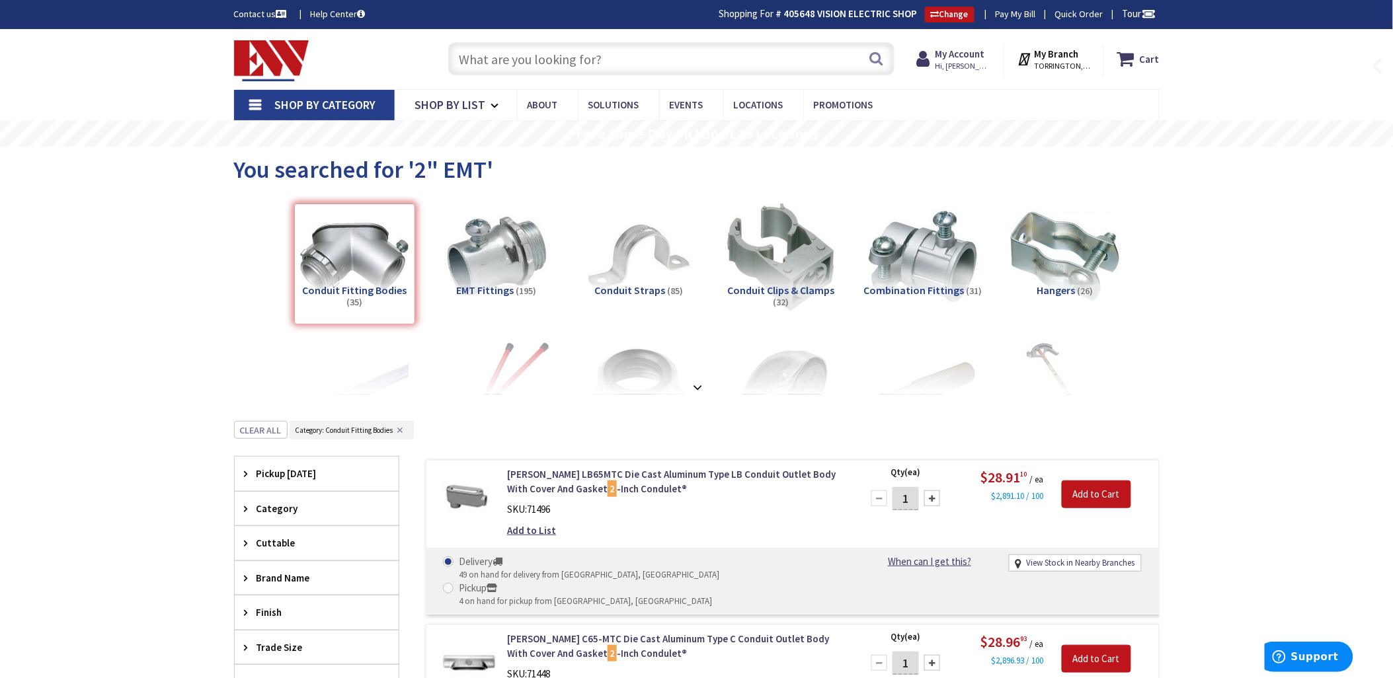
drag, startPoint x: 472, startPoint y: 63, endPoint x: 544, endPoint y: 65, distance: 72.1
click at [473, 63] on input "text" at bounding box center [671, 58] width 446 height 33
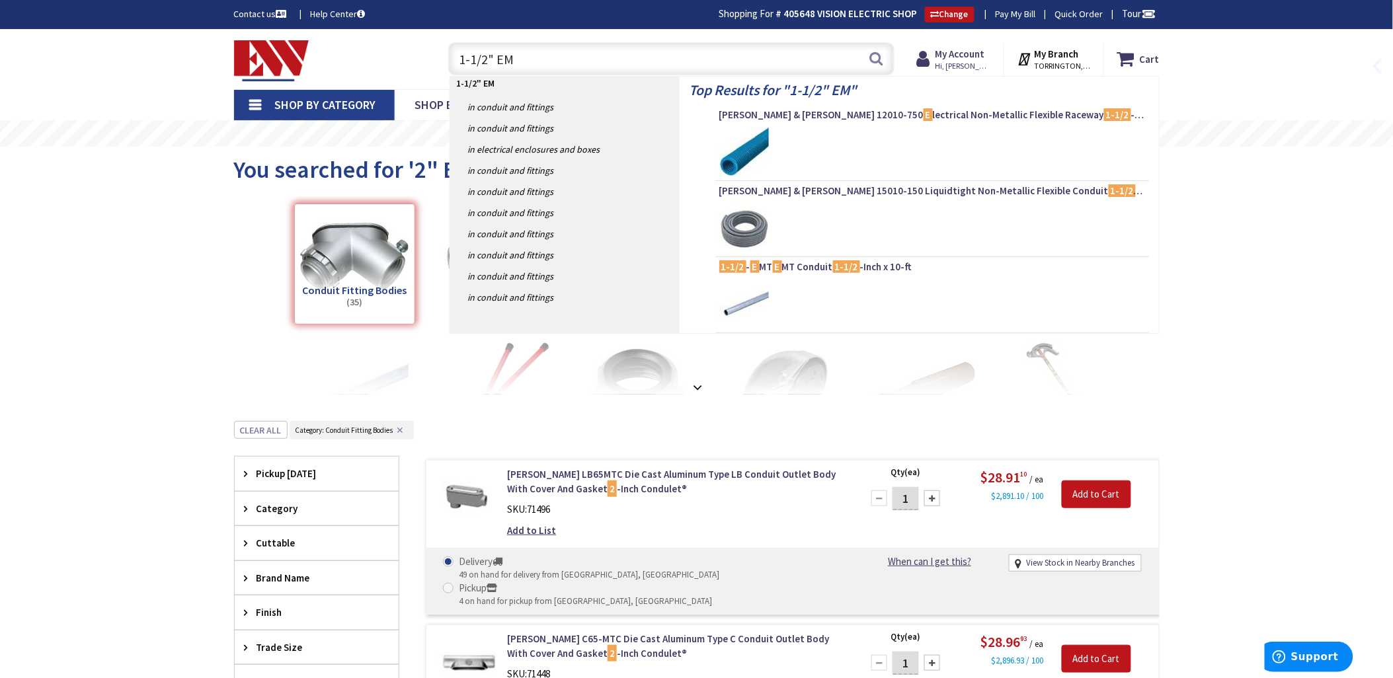
type input "1-1/2" EMT"
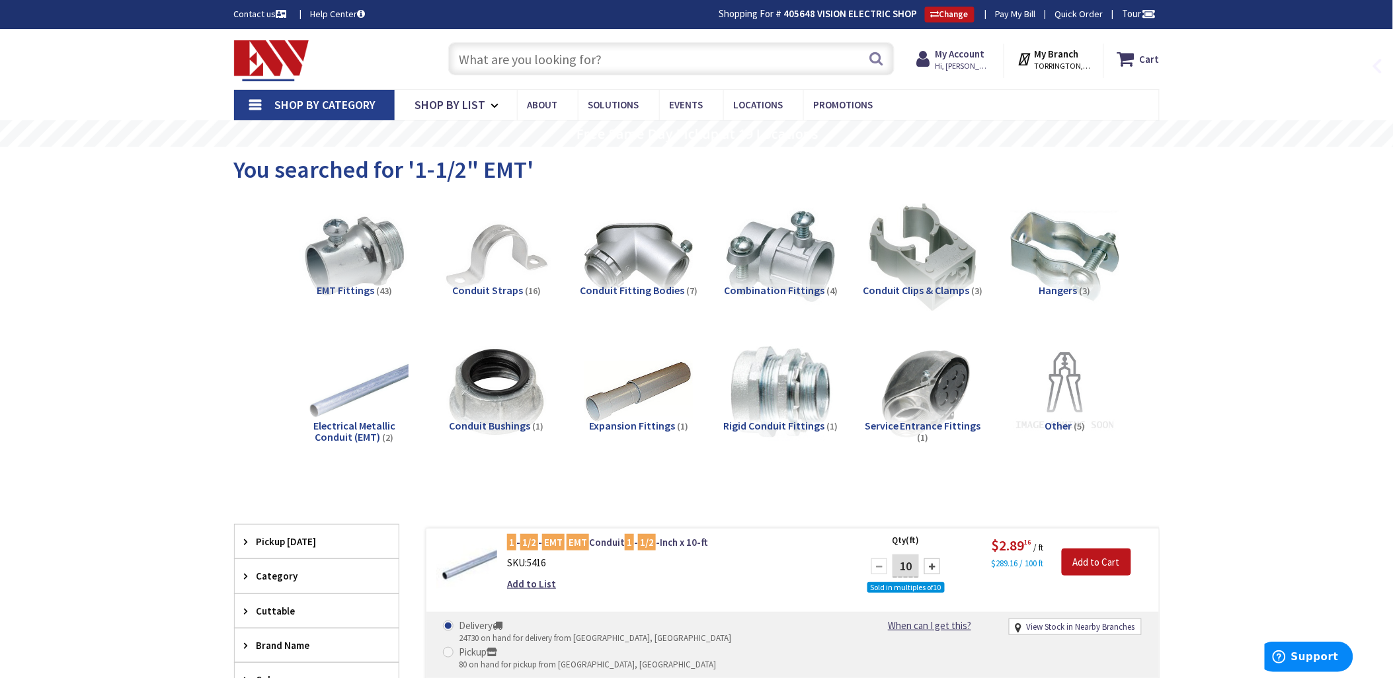
click at [468, 58] on input "text" at bounding box center [671, 58] width 446 height 33
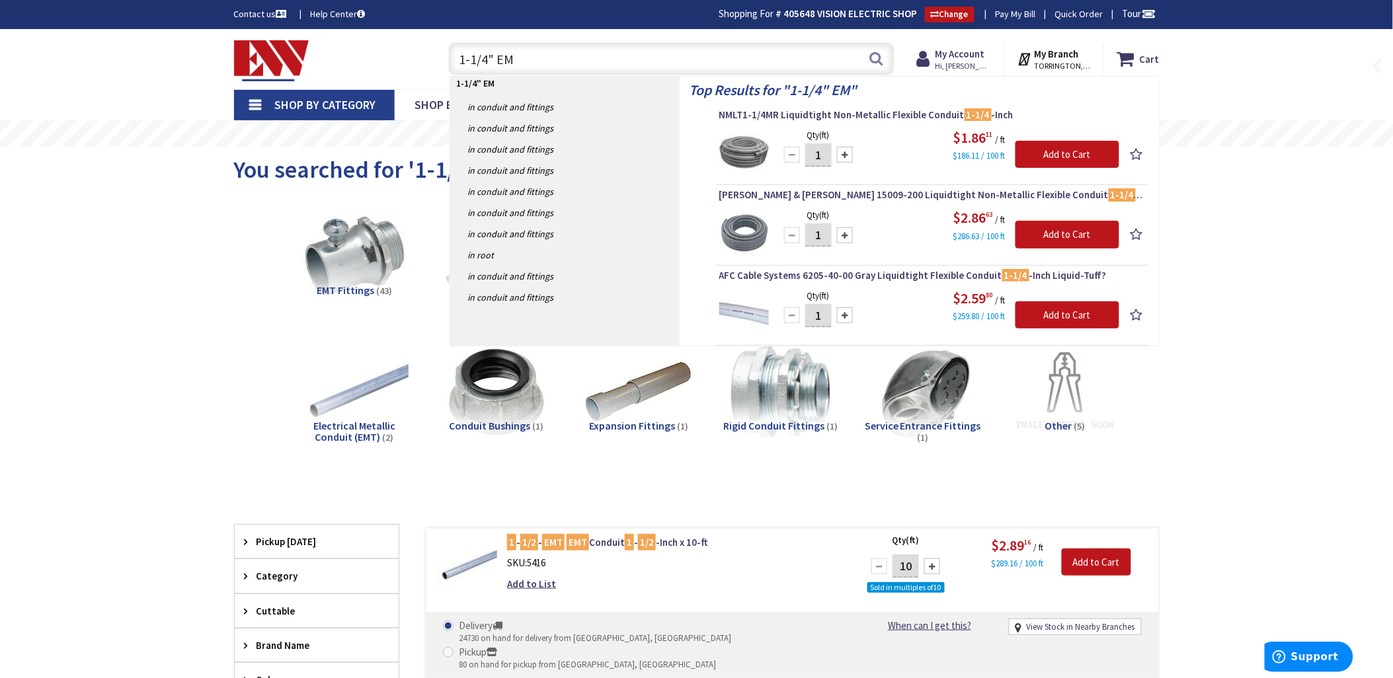
type input "1-1/4" EMT"
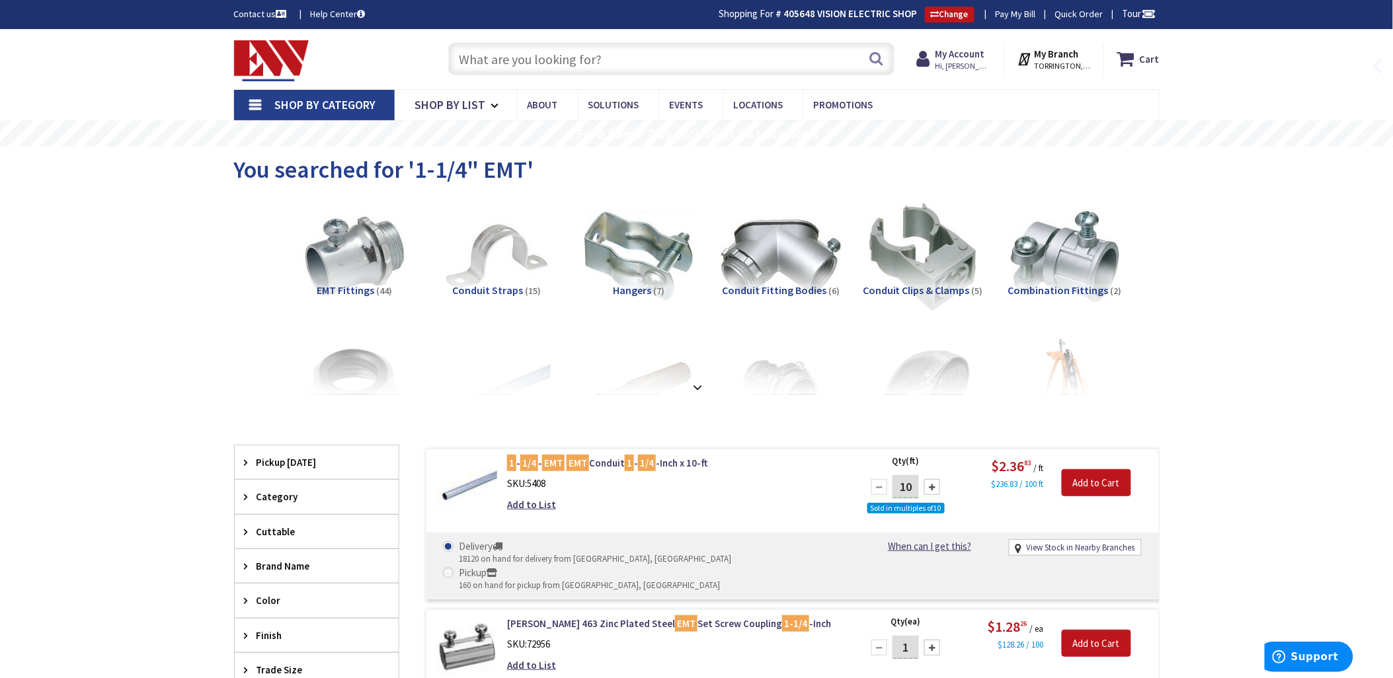
click at [765, 254] on img at bounding box center [781, 257] width 120 height 120
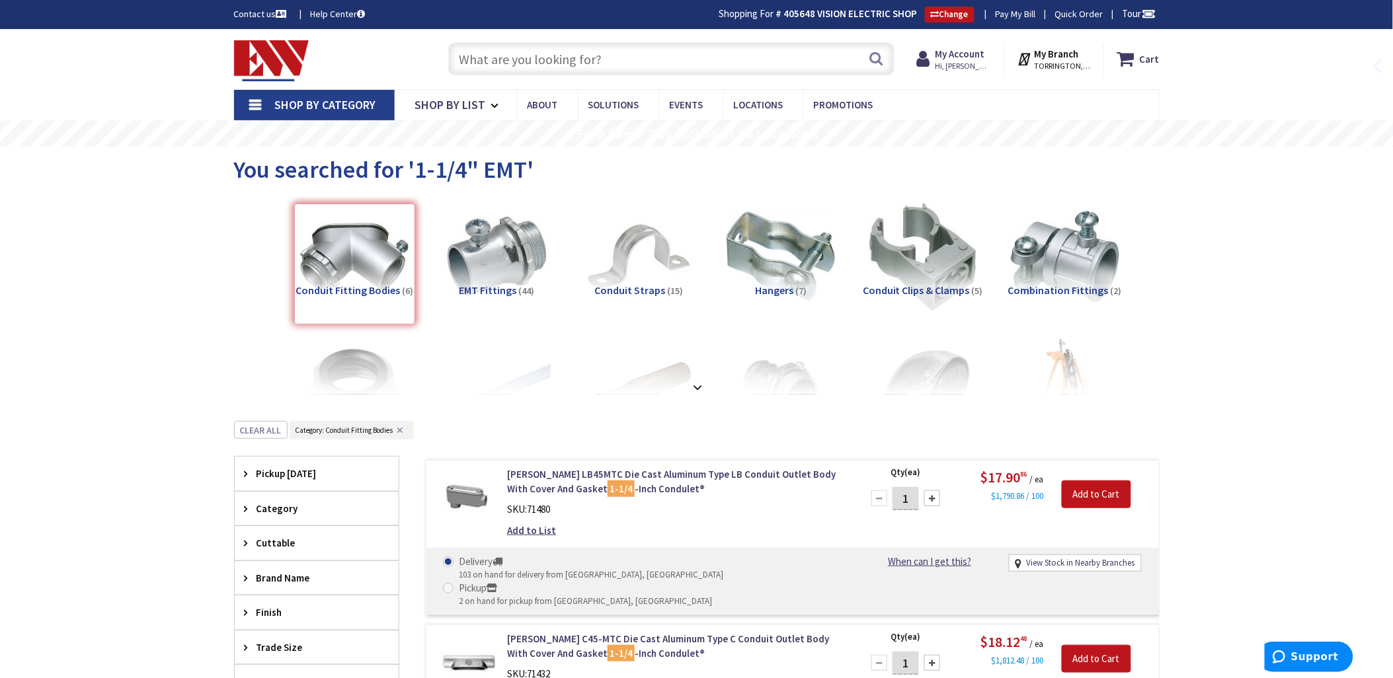
click at [471, 61] on input "text" at bounding box center [671, 58] width 446 height 33
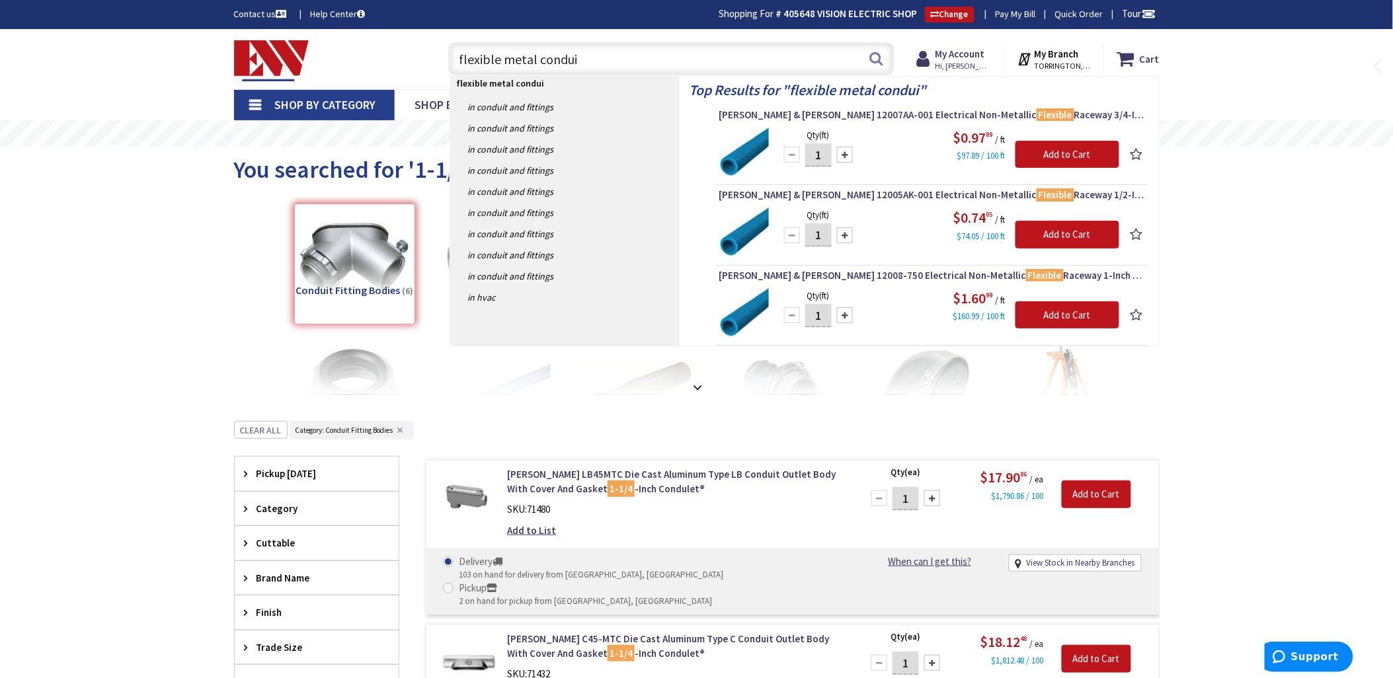
type input "flexible metal conduit"
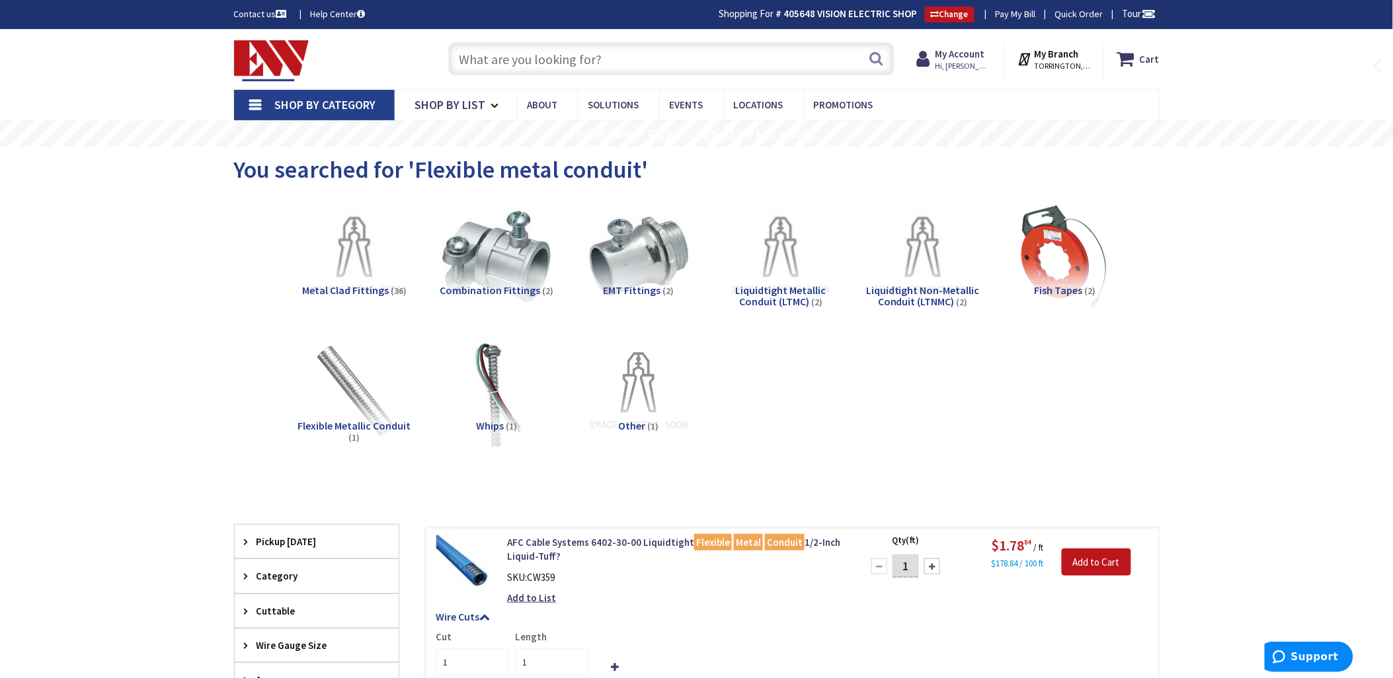
drag, startPoint x: 473, startPoint y: 58, endPoint x: 478, endPoint y: 62, distance: 7.0
click at [473, 58] on input "text" at bounding box center [671, 58] width 446 height 33
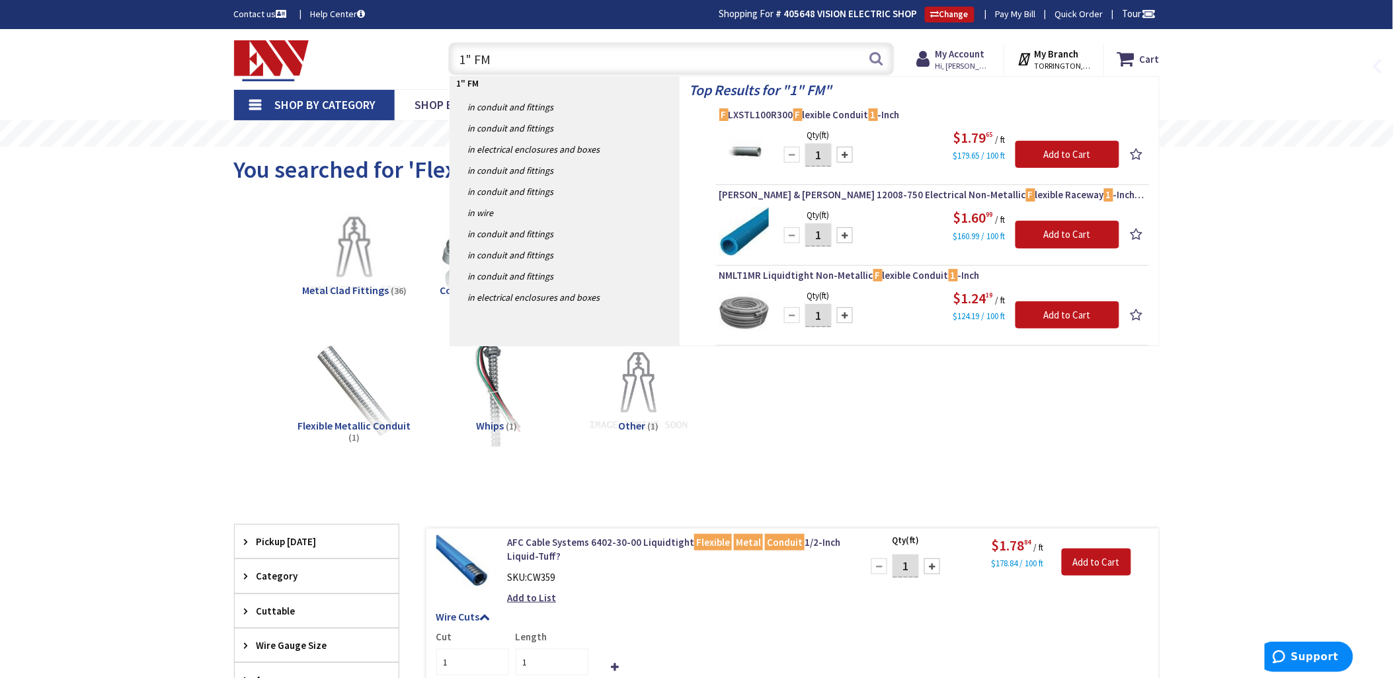
type input "1" FMC"
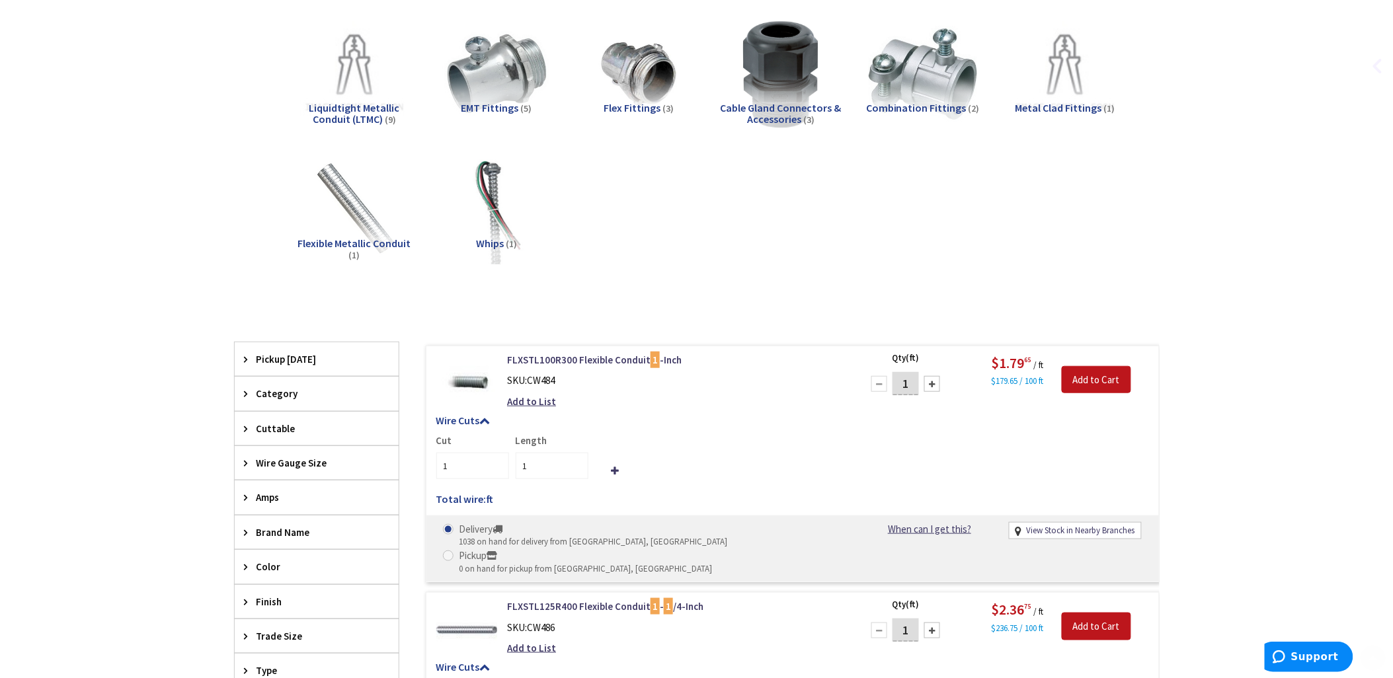
scroll to position [184, 0]
drag, startPoint x: 637, startPoint y: 64, endPoint x: 637, endPoint y: 77, distance: 12.6
click at [637, 64] on img at bounding box center [638, 73] width 120 height 120
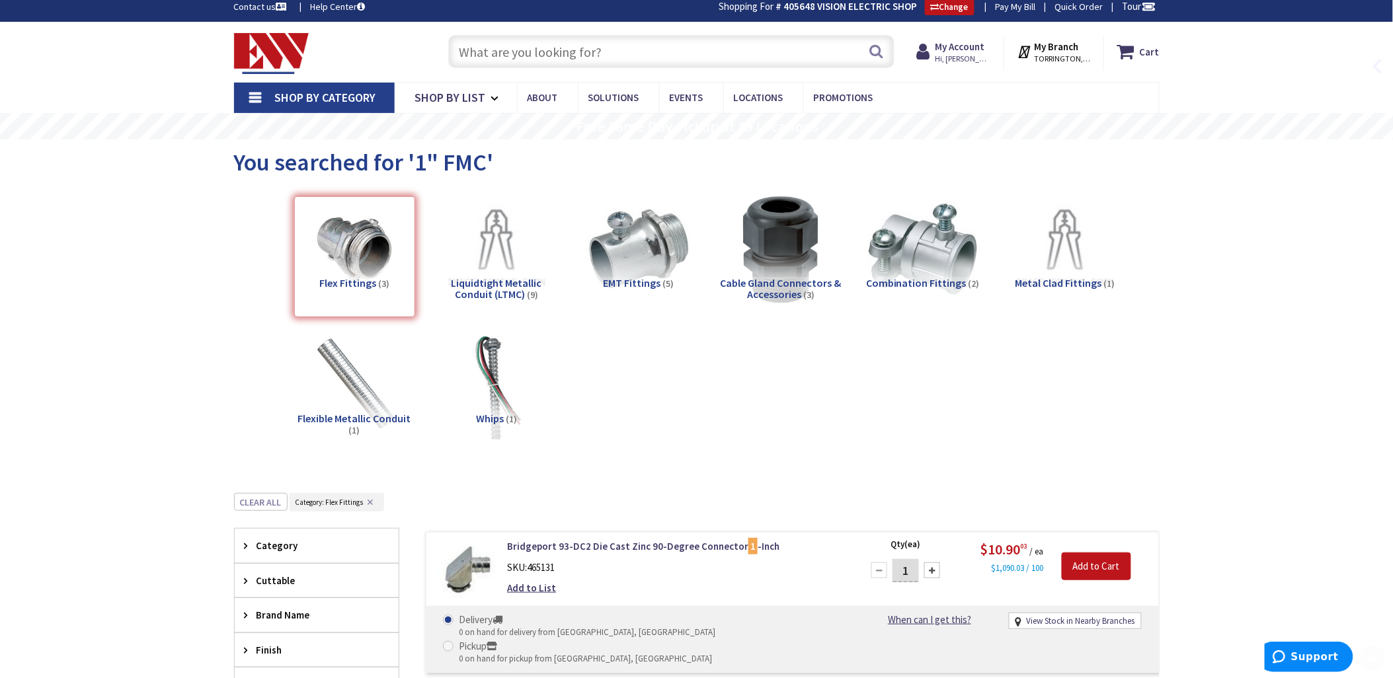
scroll to position [0, 0]
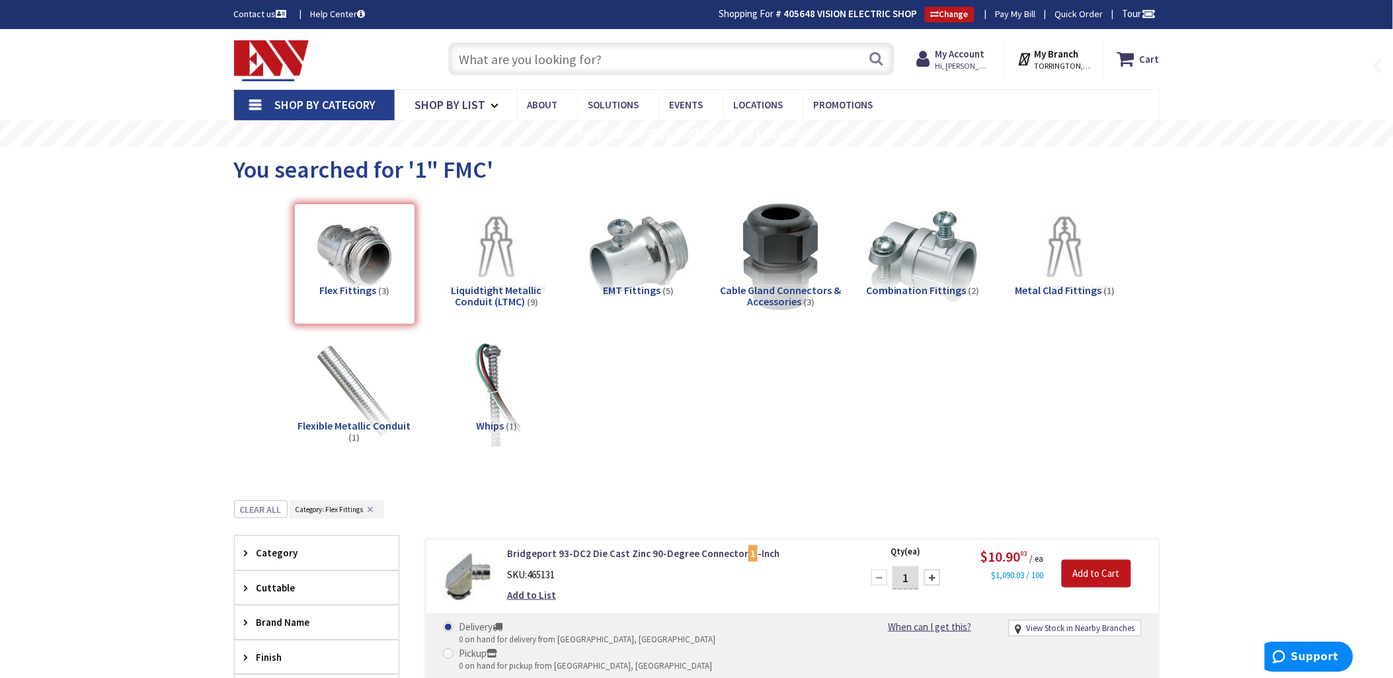
click at [471, 50] on input "text" at bounding box center [671, 58] width 446 height 33
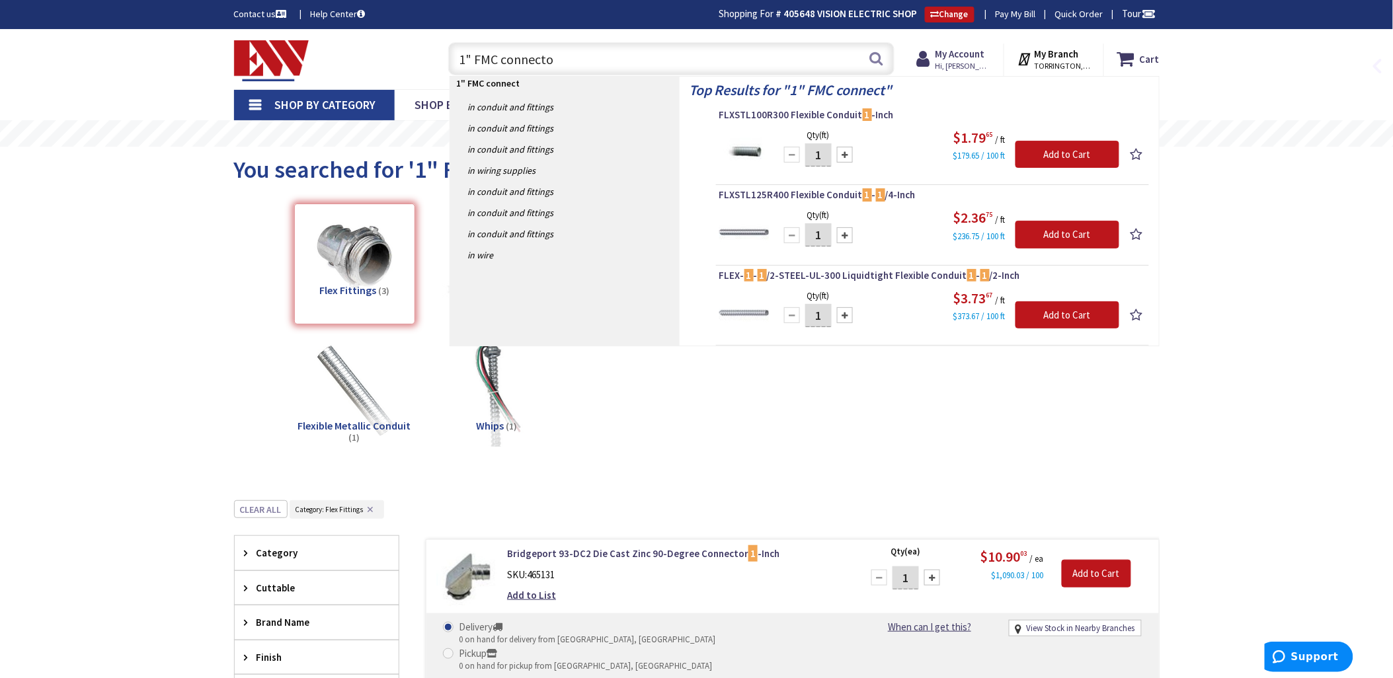
type input "1" FMC connector"
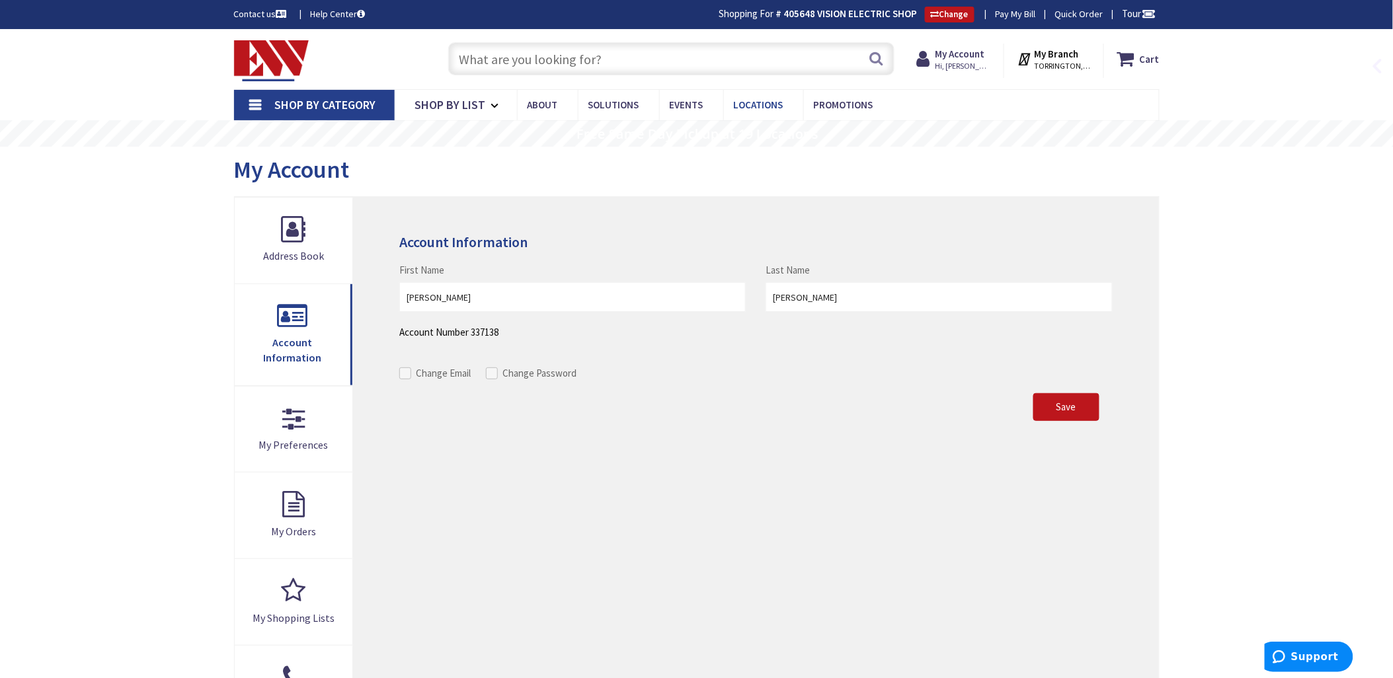
drag, startPoint x: 472, startPoint y: 58, endPoint x: 736, endPoint y: 103, distance: 267.7
click at [473, 58] on input "text" at bounding box center [671, 58] width 446 height 33
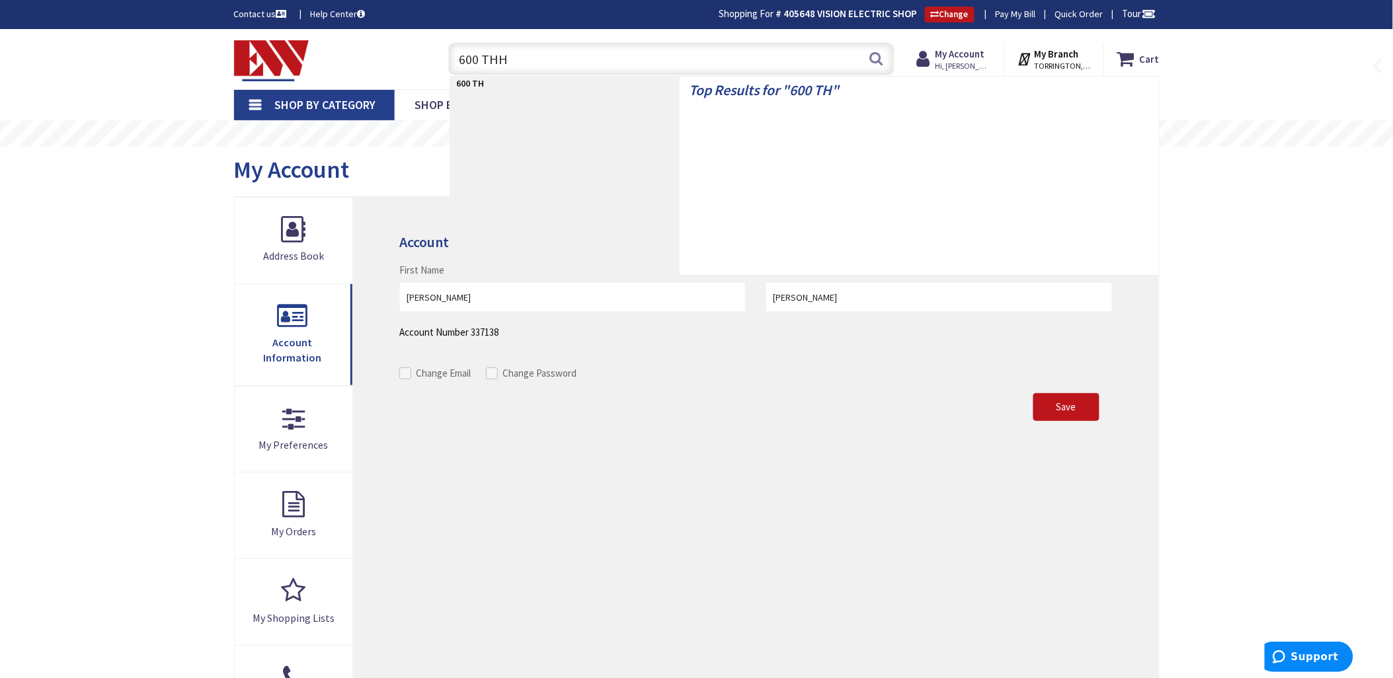
type input "600 THHN"
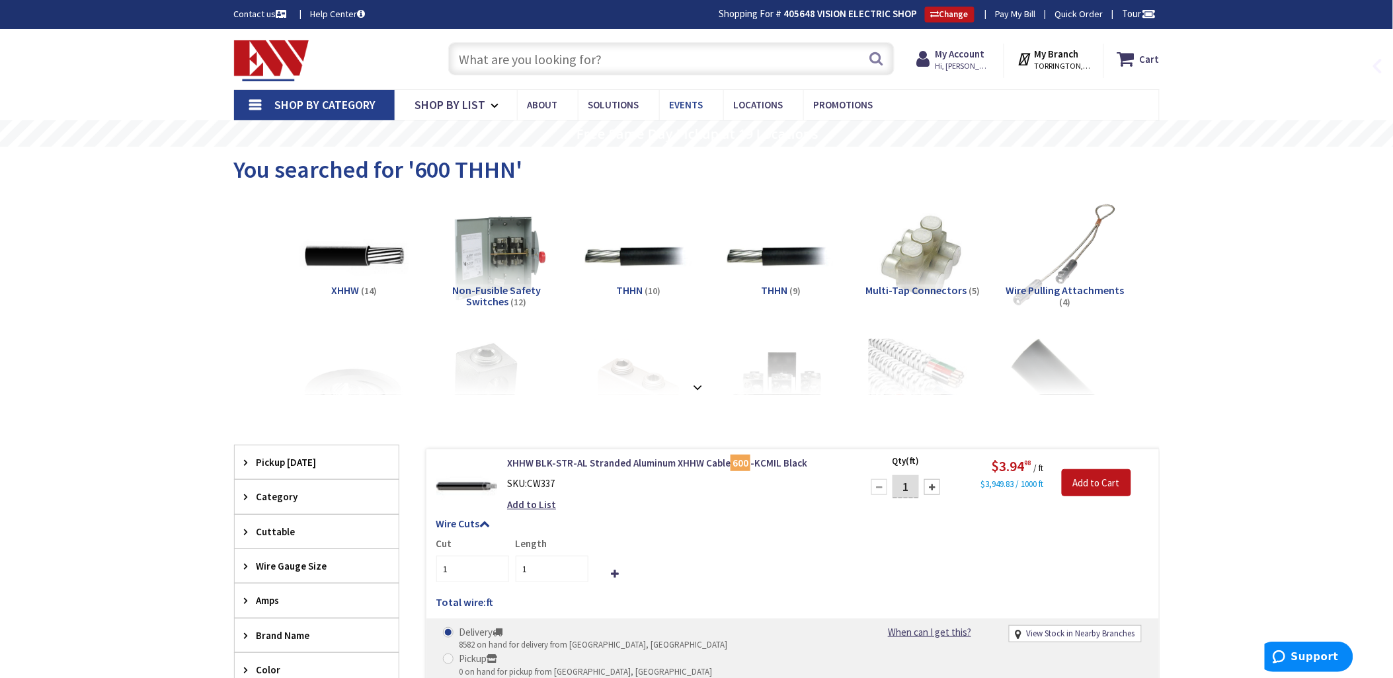
click at [480, 58] on input "text" at bounding box center [671, 58] width 446 height 33
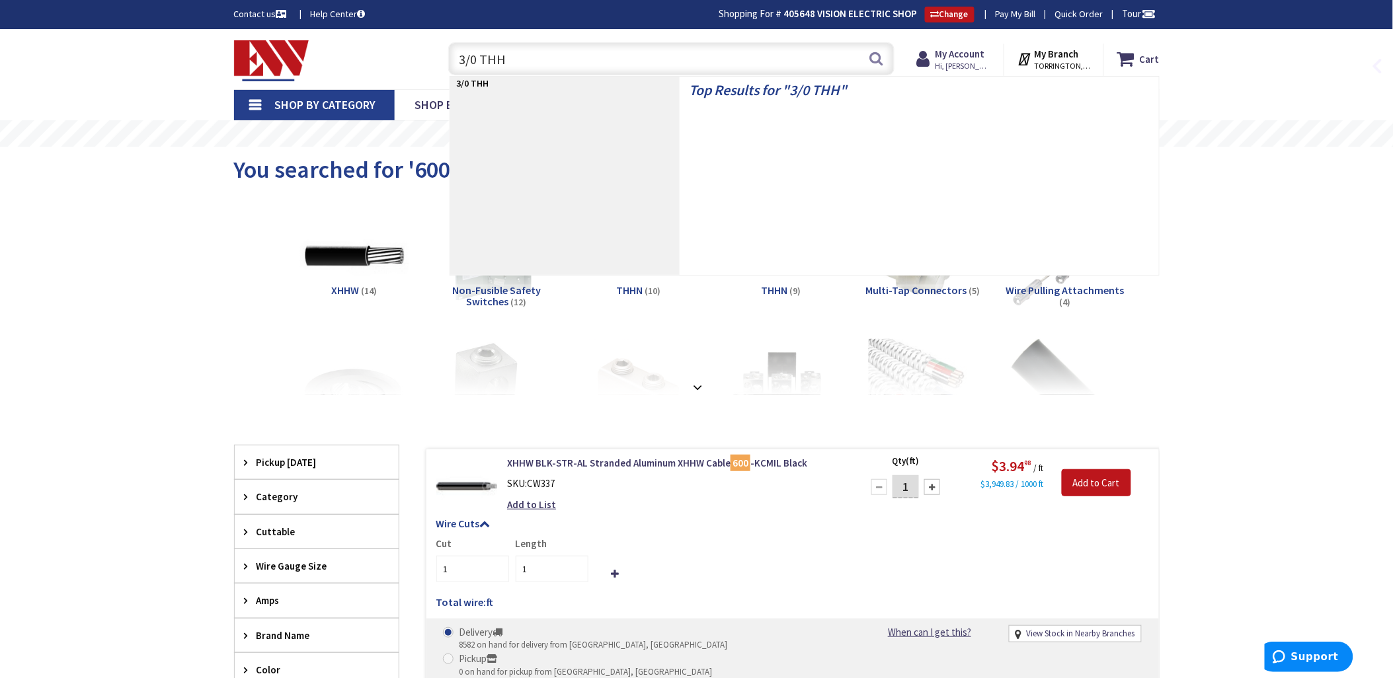
type input "3/0 THHN"
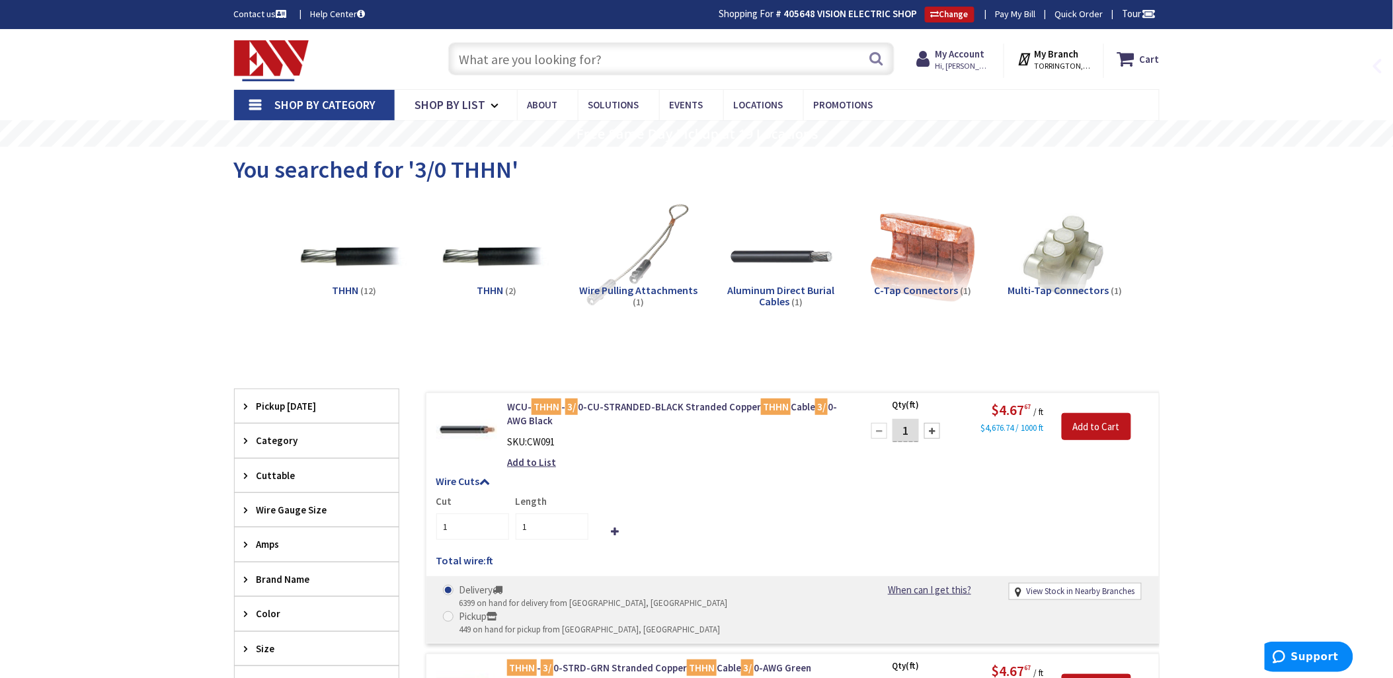
drag, startPoint x: 483, startPoint y: 56, endPoint x: 598, endPoint y: 184, distance: 172.7
click at [483, 56] on input "text" at bounding box center [671, 58] width 446 height 33
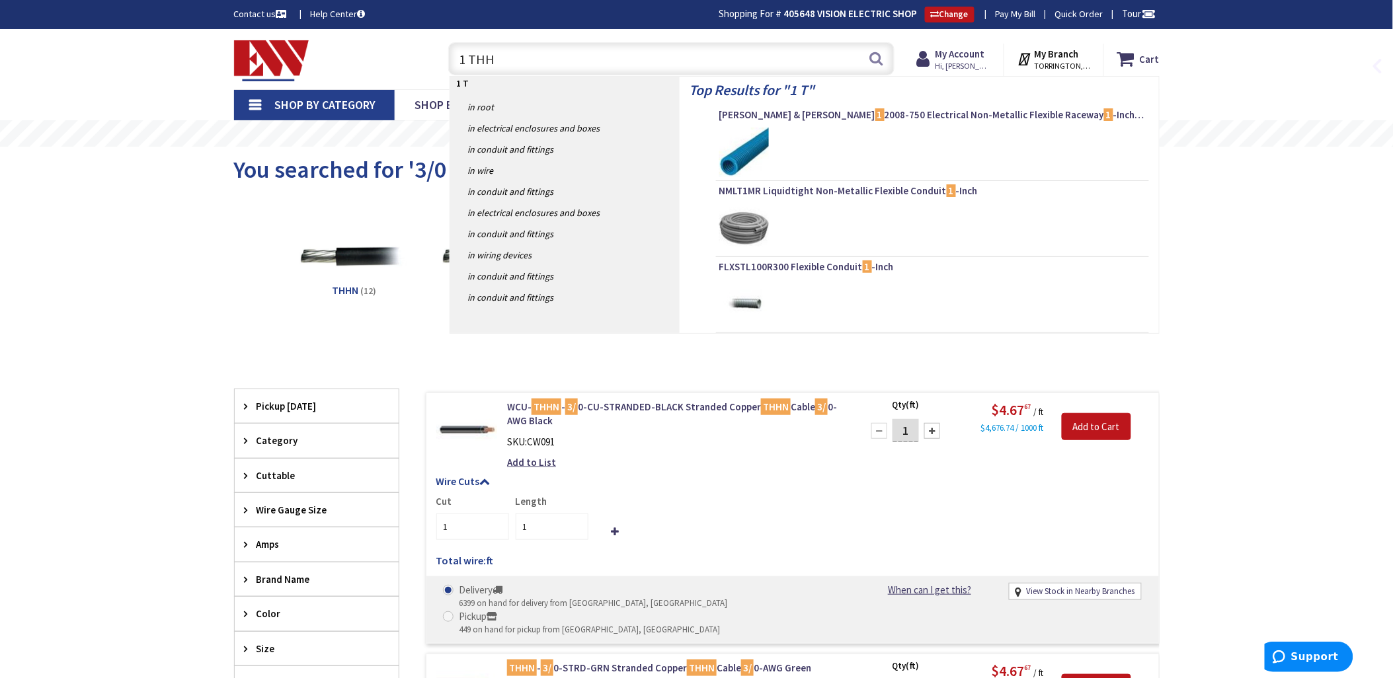
type input "1 THHN"
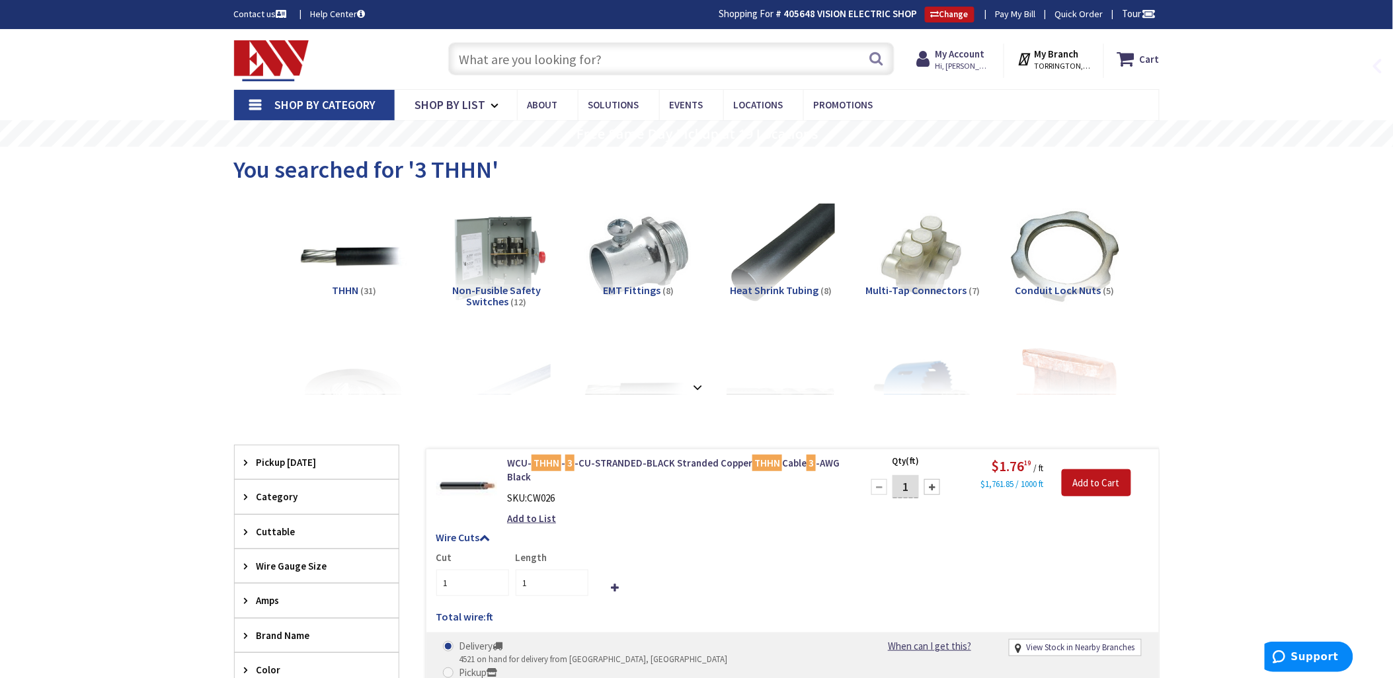
click at [505, 65] on input "text" at bounding box center [671, 58] width 446 height 33
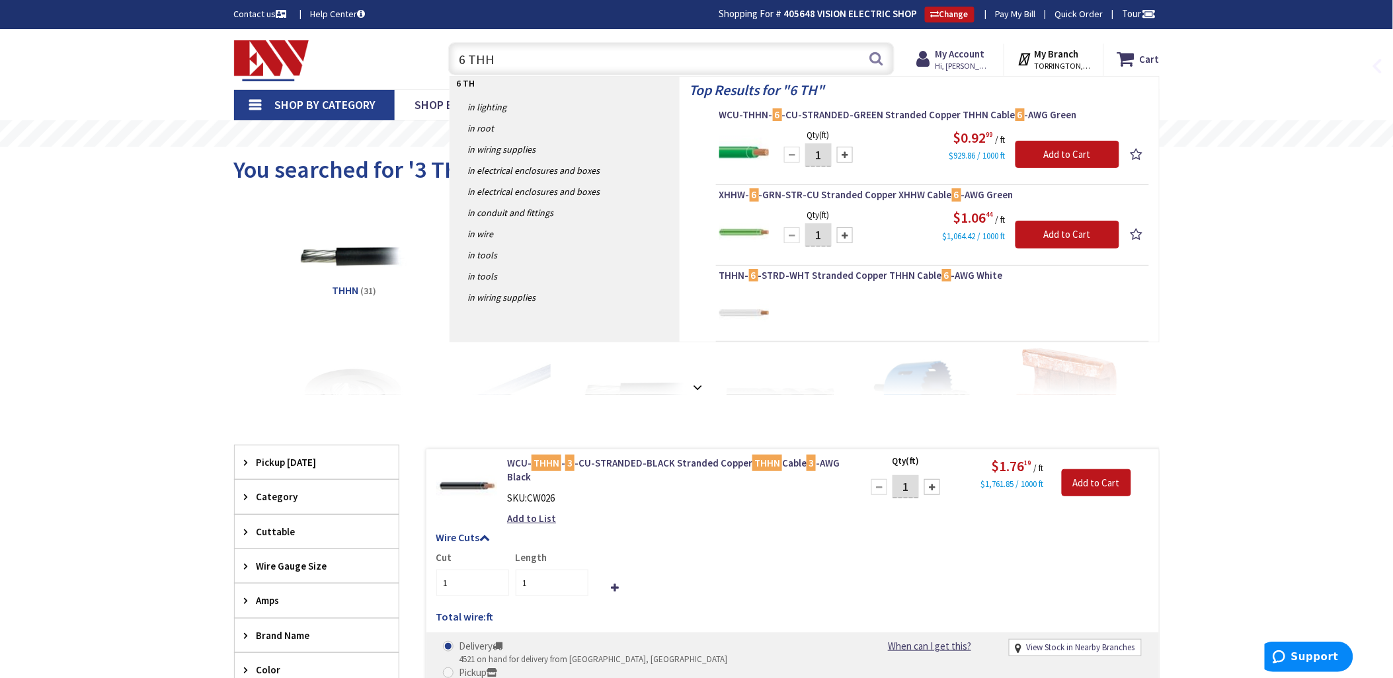
type input "6 THHN"
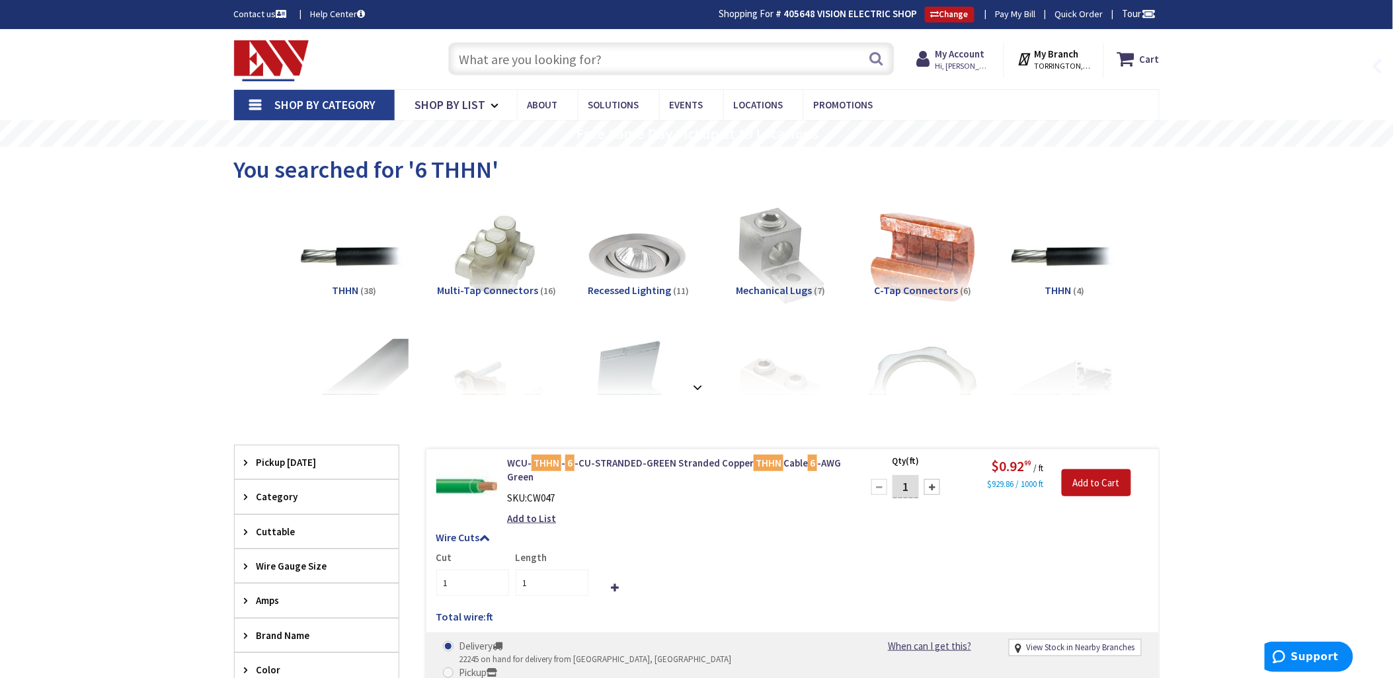
drag, startPoint x: 479, startPoint y: 56, endPoint x: 683, endPoint y: 85, distance: 206.2
click at [479, 56] on input "text" at bounding box center [671, 58] width 446 height 33
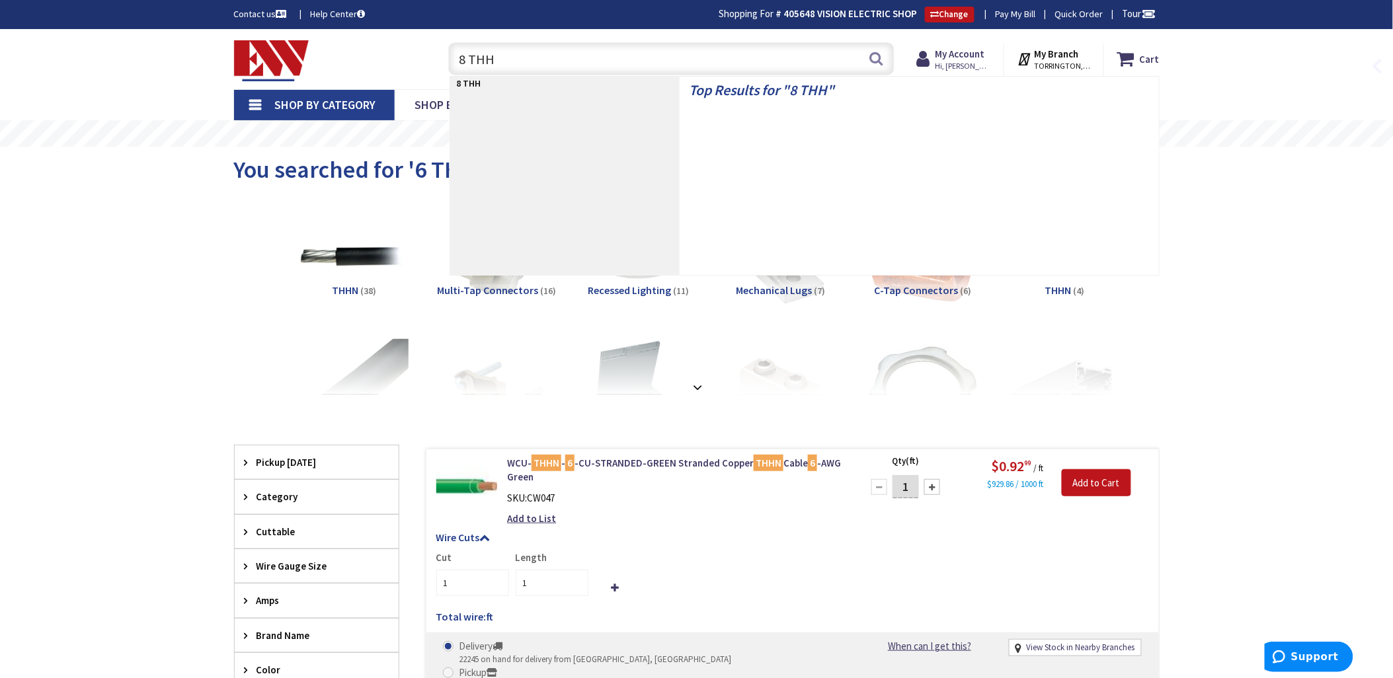
type input "8 THHN"
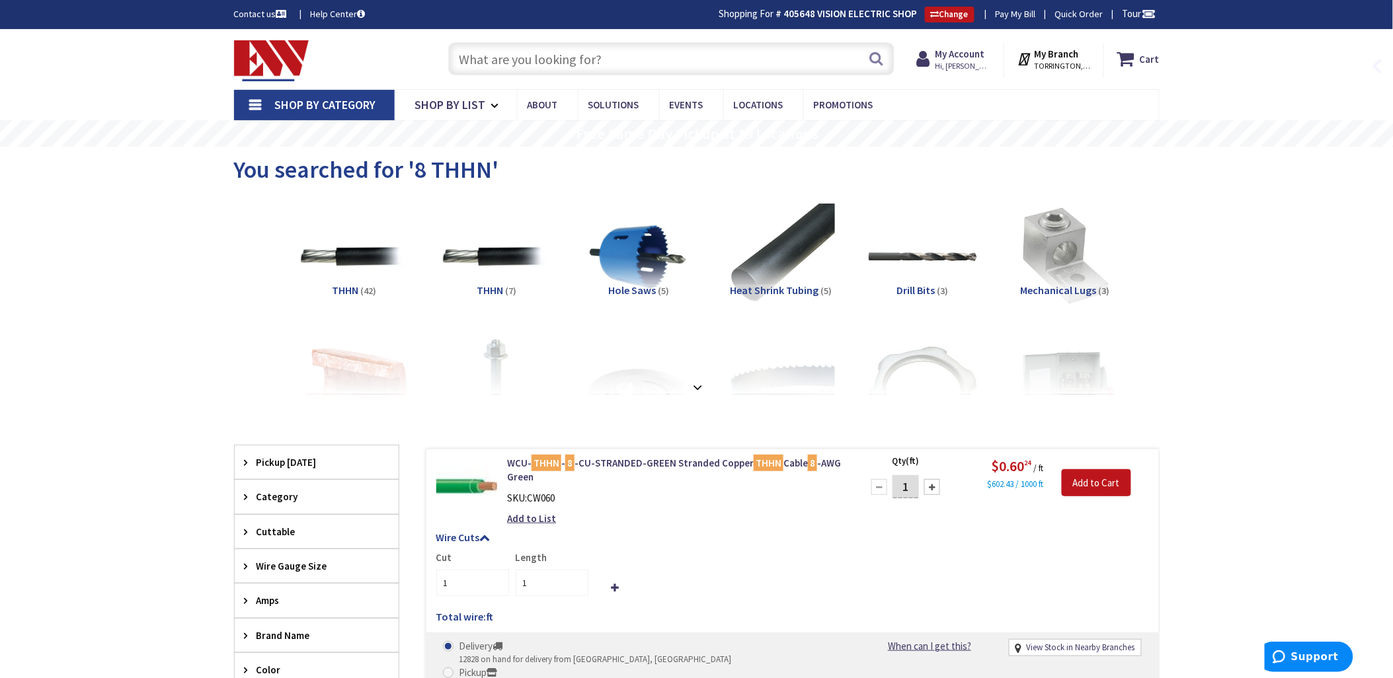
click at [500, 57] on input "text" at bounding box center [671, 58] width 446 height 33
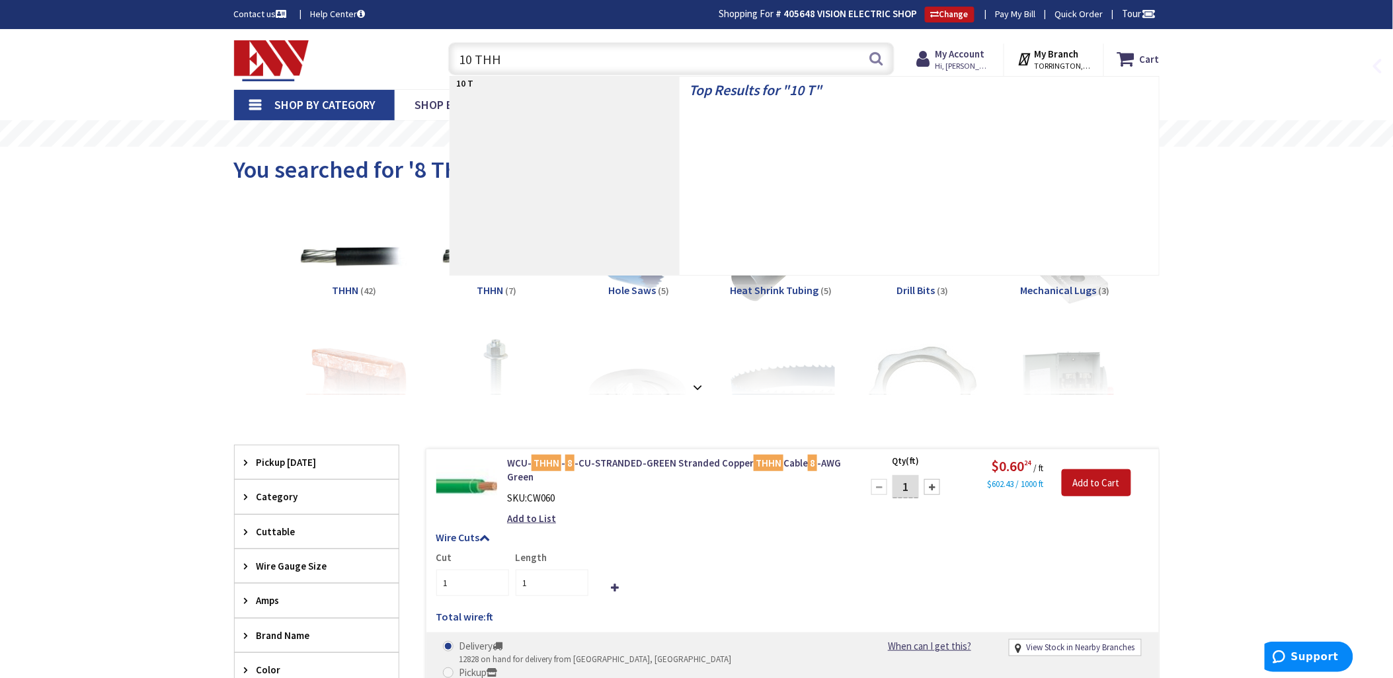
type input "10 THHN"
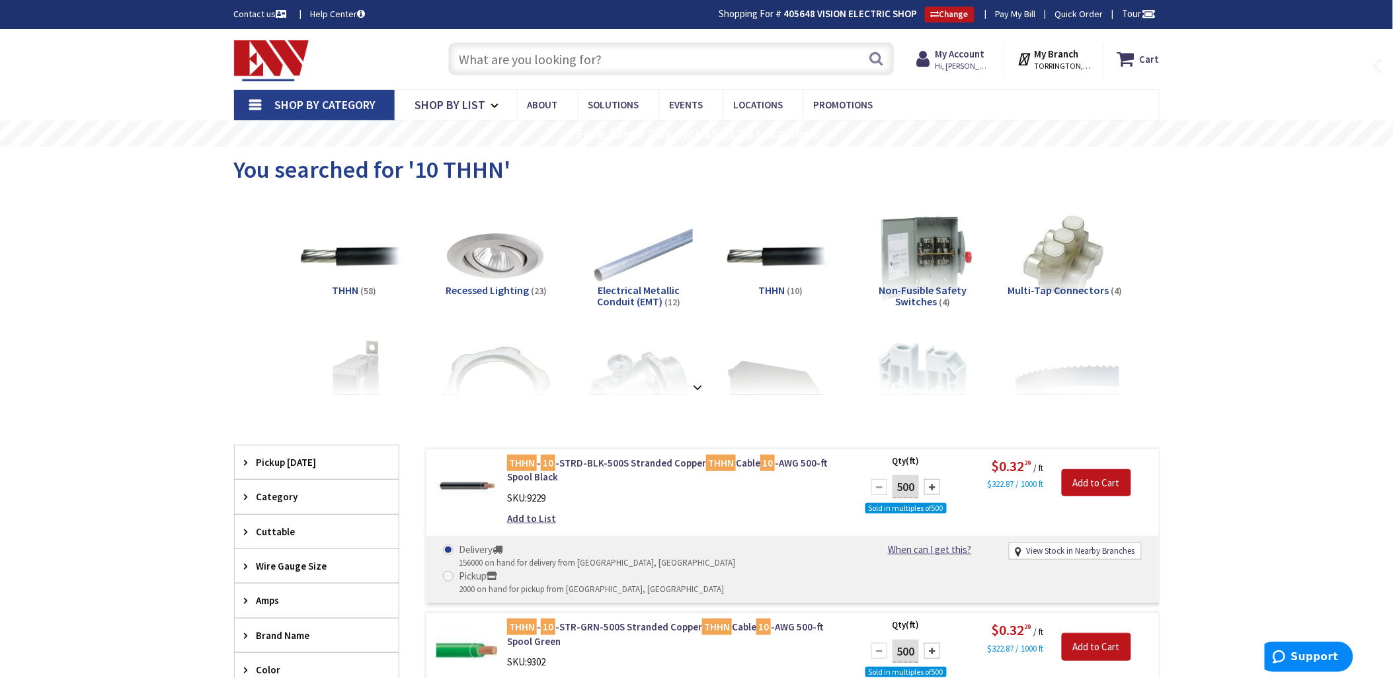
click at [473, 56] on input "text" at bounding box center [671, 58] width 446 height 33
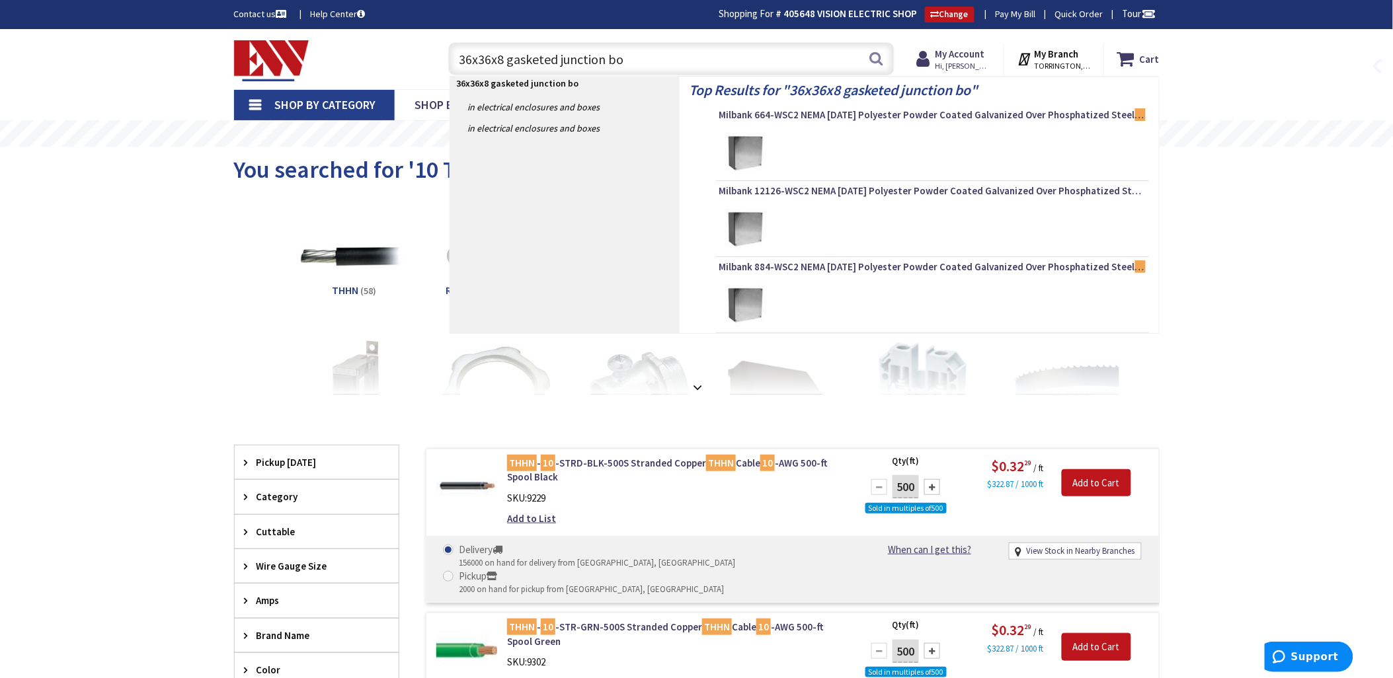
type input "36x36x8 gasketed junction box"
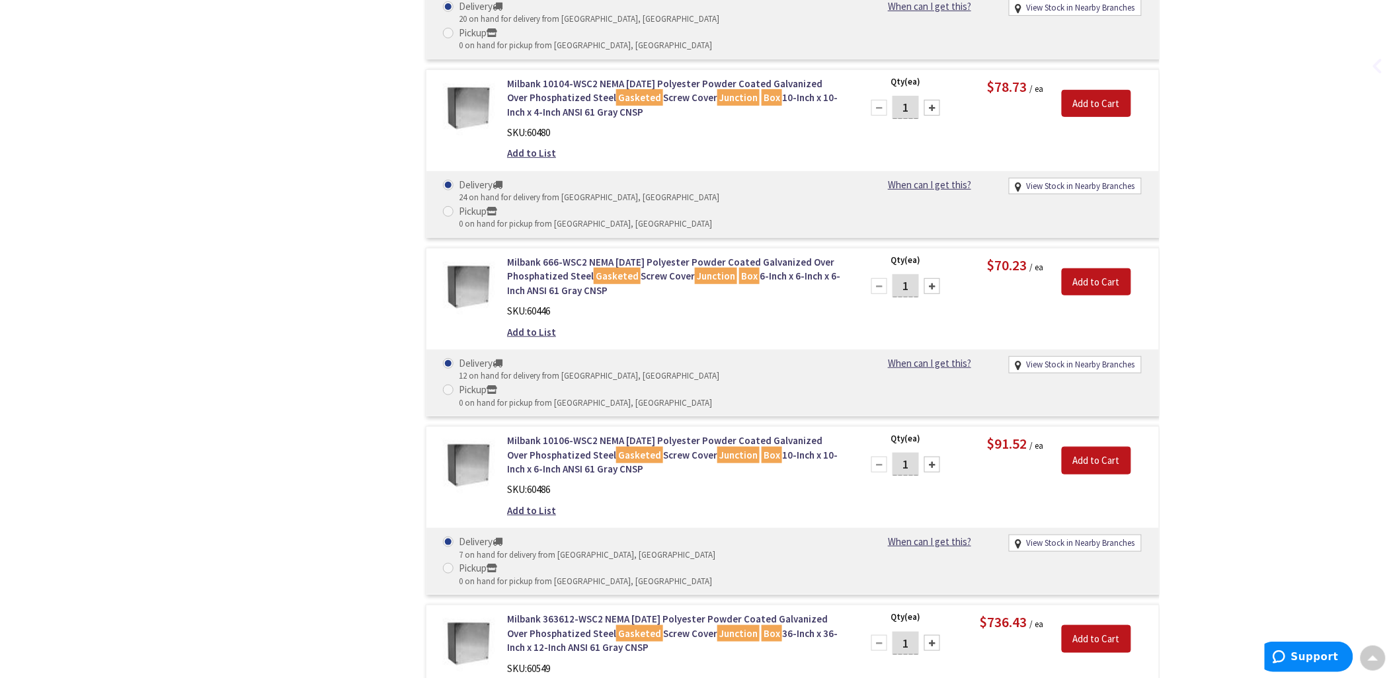
scroll to position [1955, 0]
